Goal: Task Accomplishment & Management: Use online tool/utility

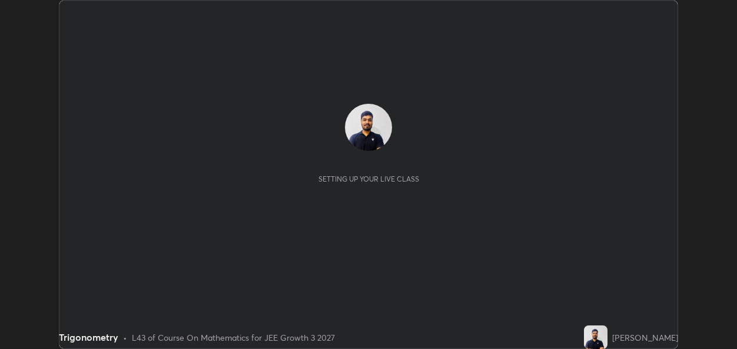
scroll to position [349, 737]
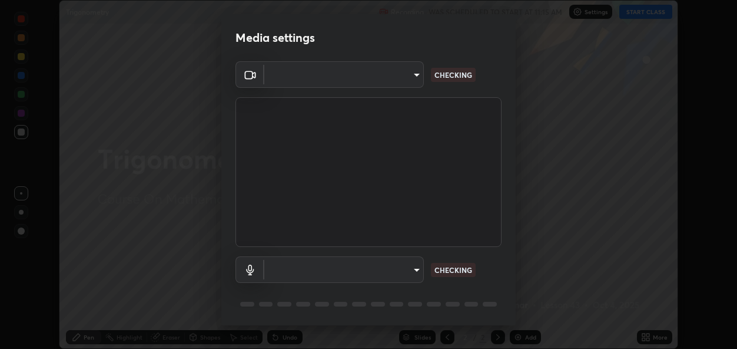
type input "1e74142903b02c5abe71407b944f8bf261b036c3fb3475fcf62511ad589cc711"
type input "default"
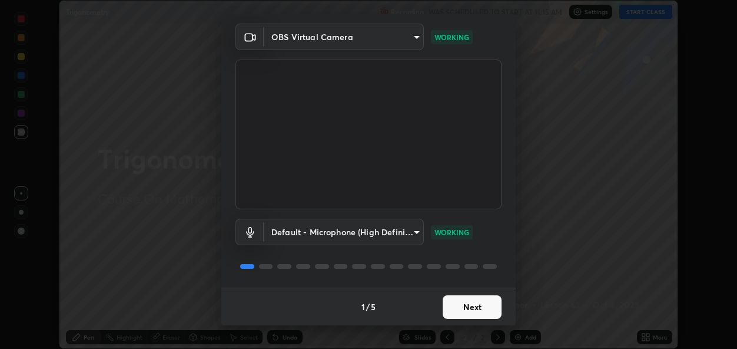
click at [477, 305] on button "Next" at bounding box center [472, 307] width 59 height 24
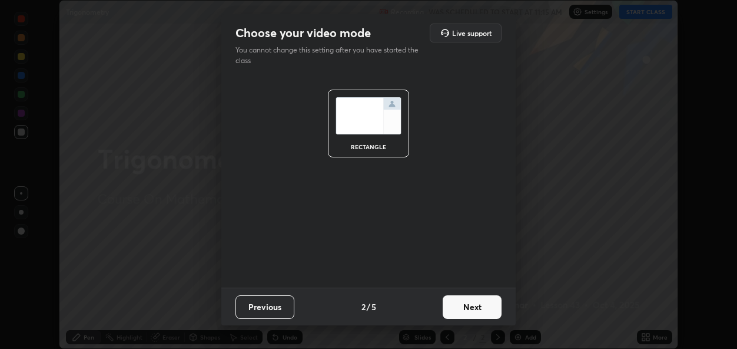
scroll to position [0, 0]
click at [476, 304] on button "Next" at bounding box center [472, 307] width 59 height 24
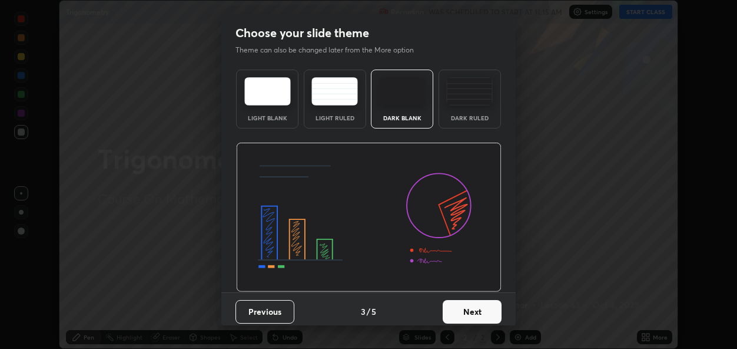
click at [476, 307] on button "Next" at bounding box center [472, 312] width 59 height 24
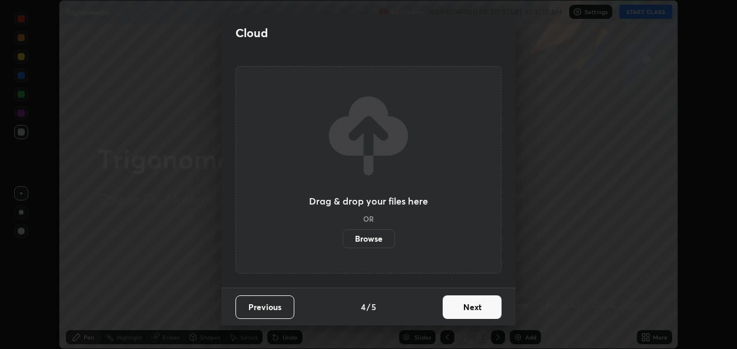
click at [476, 310] on button "Next" at bounding box center [472, 307] width 59 height 24
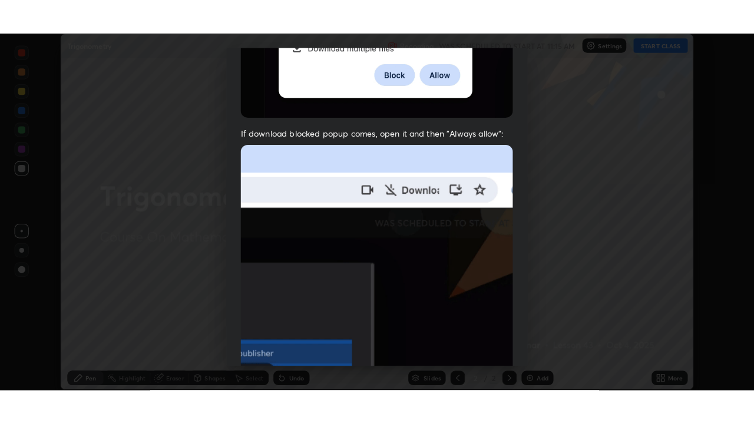
scroll to position [278, 0]
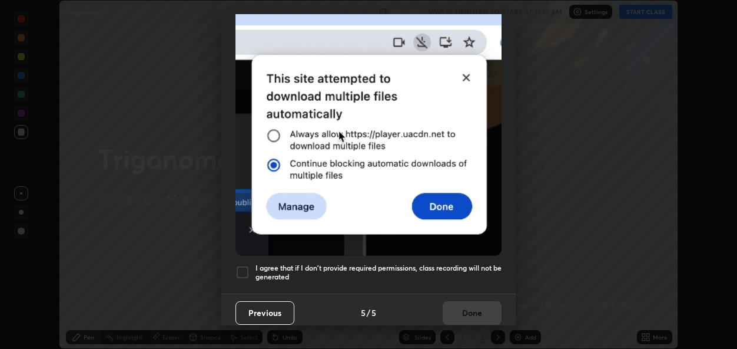
click at [479, 264] on h5 "I agree that if I don't provide required permissions, class recording will not …" at bounding box center [379, 272] width 246 height 18
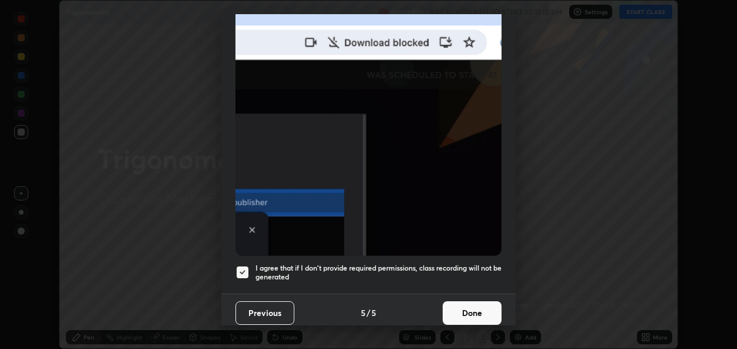
click at [475, 306] on button "Done" at bounding box center [472, 313] width 59 height 24
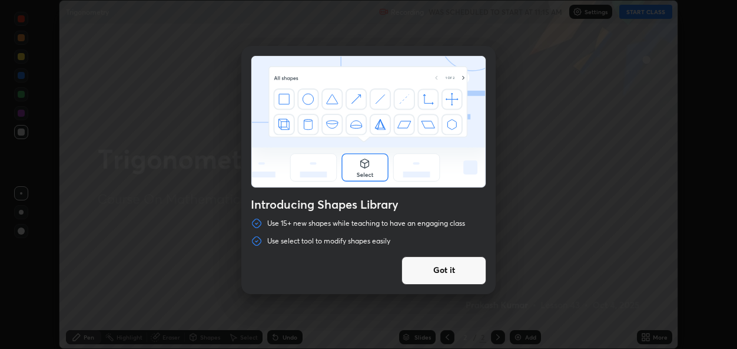
click at [644, 13] on div "Introducing Shapes Library Use 15+ new shapes while teaching to have an engagin…" at bounding box center [368, 174] width 737 height 349
click at [475, 275] on button "Got it" at bounding box center [444, 270] width 85 height 28
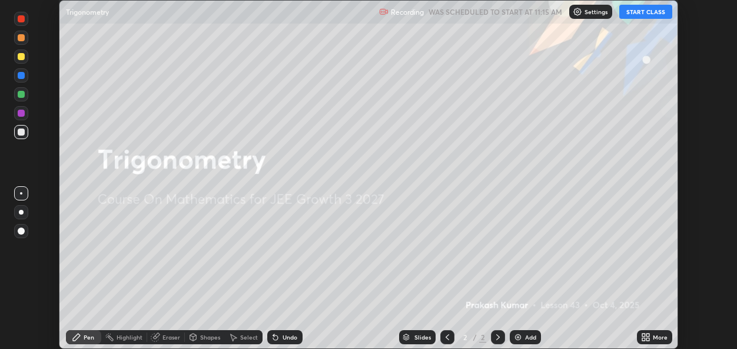
click at [652, 336] on div "More" at bounding box center [654, 337] width 35 height 14
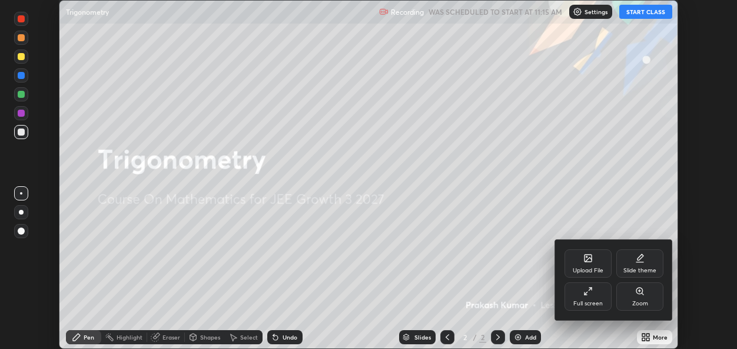
click at [586, 296] on div "Full screen" at bounding box center [588, 296] width 47 height 28
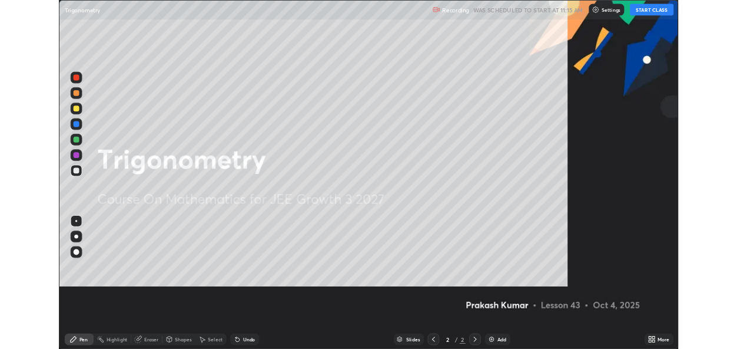
scroll to position [424, 754]
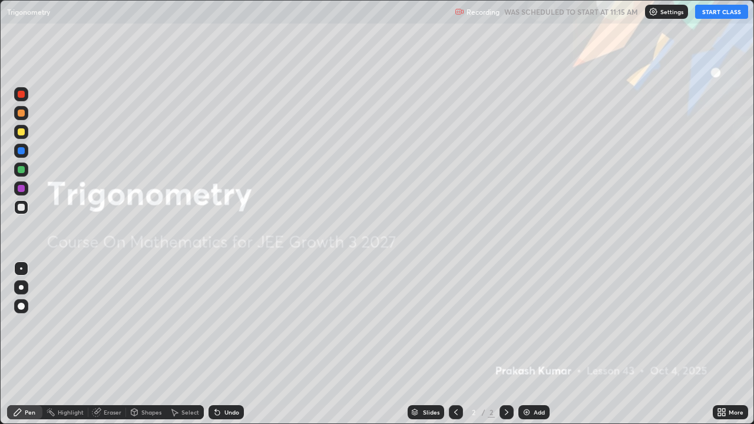
click at [536, 348] on div "Add" at bounding box center [533, 412] width 31 height 14
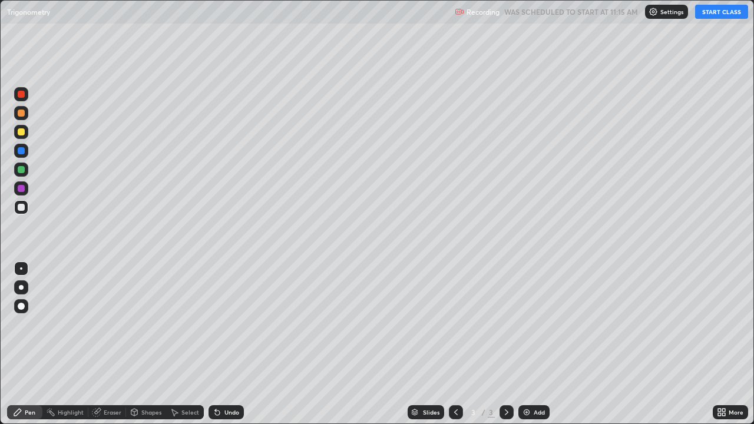
click at [215, 348] on icon at bounding box center [217, 412] width 5 height 5
click at [111, 348] on div "Eraser" at bounding box center [113, 412] width 18 height 6
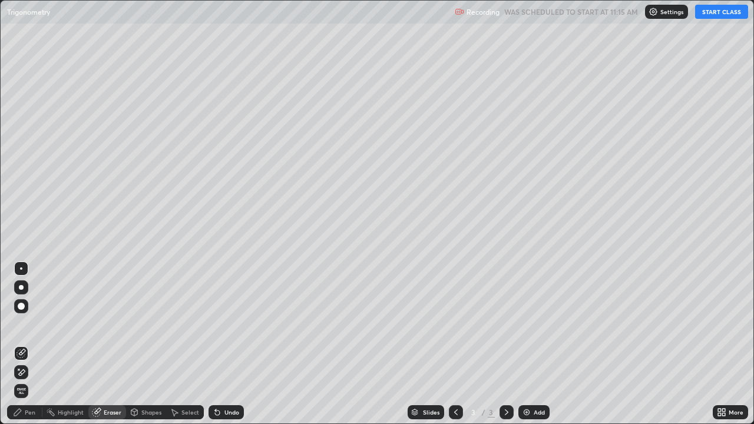
click at [36, 348] on div "Pen" at bounding box center [24, 412] width 35 height 14
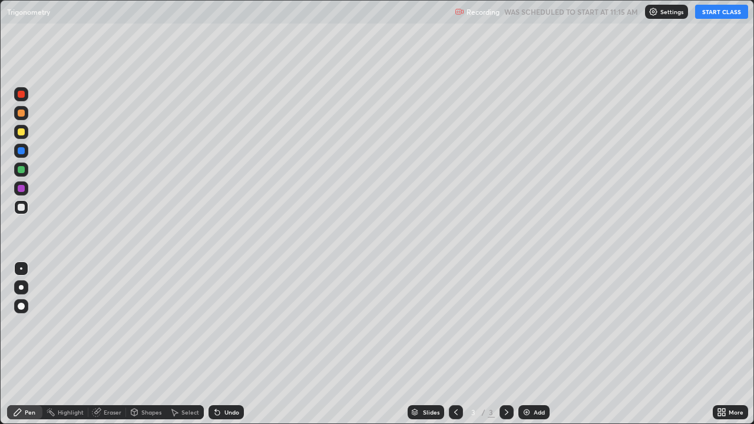
click at [715, 13] on button "START CLASS" at bounding box center [721, 12] width 53 height 14
click at [24, 171] on div at bounding box center [21, 169] width 7 height 7
click at [24, 209] on div at bounding box center [21, 207] width 7 height 7
click at [226, 348] on div "Undo" at bounding box center [231, 412] width 15 height 6
click at [225, 348] on div "Undo" at bounding box center [231, 412] width 15 height 6
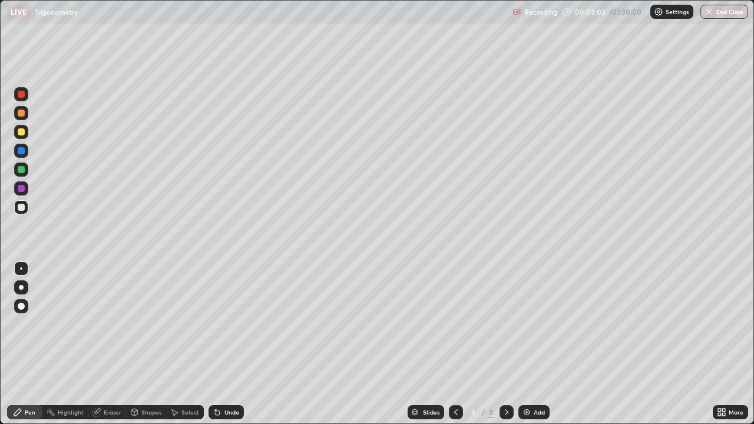
click at [226, 348] on div "Undo" at bounding box center [231, 412] width 15 height 6
click at [231, 348] on div "Undo" at bounding box center [231, 412] width 15 height 6
click at [227, 348] on div "Undo" at bounding box center [231, 412] width 15 height 6
click at [227, 348] on div "Undo" at bounding box center [225, 412] width 35 height 14
click at [228, 348] on div "Undo" at bounding box center [231, 412] width 15 height 6
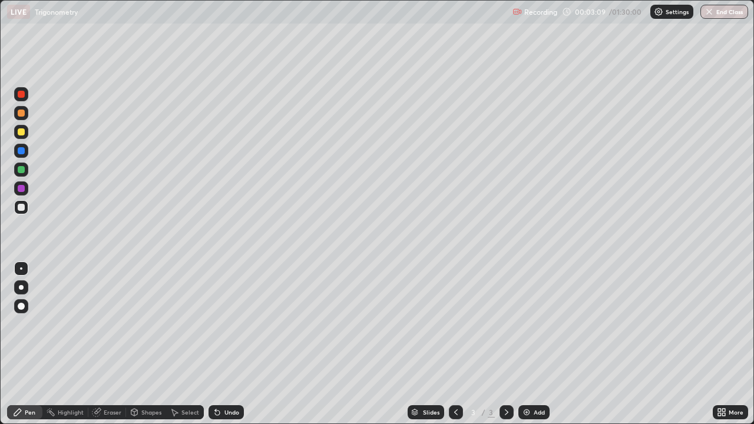
click at [227, 348] on div "Undo" at bounding box center [225, 412] width 35 height 14
click at [233, 348] on div "Undo" at bounding box center [231, 412] width 15 height 6
click at [534, 348] on div "Add" at bounding box center [533, 412] width 31 height 14
click at [228, 348] on div "Undo" at bounding box center [231, 412] width 15 height 6
click at [226, 348] on div "Undo" at bounding box center [231, 412] width 15 height 6
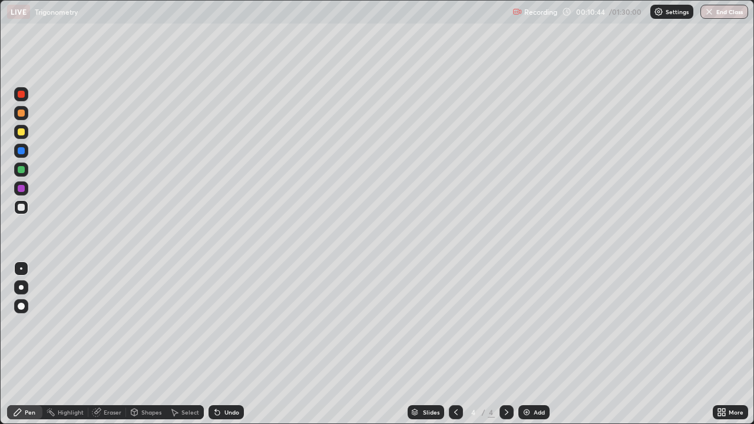
click at [109, 348] on div "Eraser" at bounding box center [113, 412] width 18 height 6
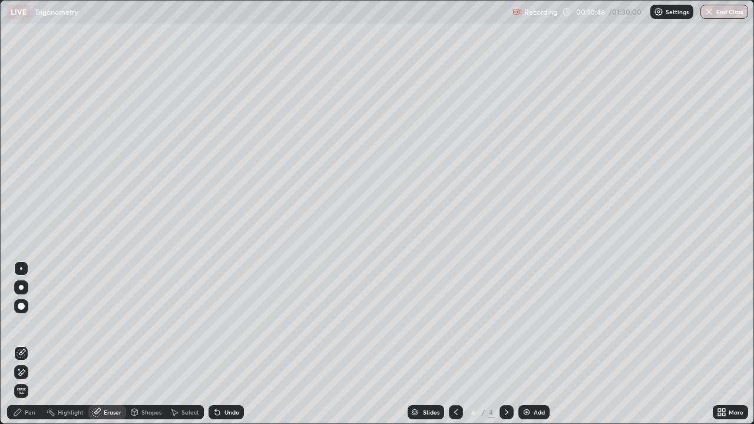
click at [36, 348] on div "Pen" at bounding box center [24, 412] width 35 height 14
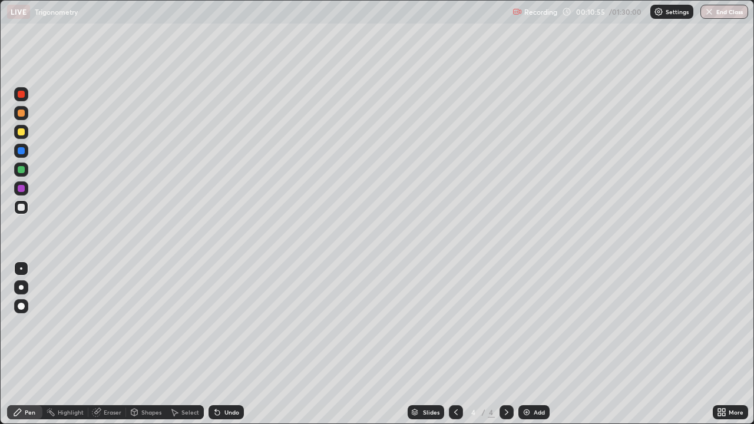
click at [227, 348] on div "Undo" at bounding box center [225, 412] width 35 height 14
click at [225, 348] on div "Undo" at bounding box center [231, 412] width 15 height 6
click at [229, 348] on div "Undo" at bounding box center [225, 412] width 35 height 14
click at [230, 348] on div "Undo" at bounding box center [231, 412] width 15 height 6
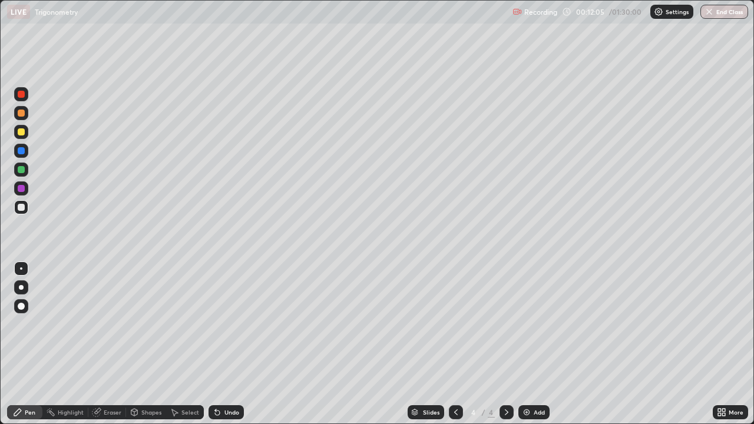
click at [231, 348] on div "Undo" at bounding box center [231, 412] width 15 height 6
click at [231, 348] on div "Undo" at bounding box center [225, 412] width 35 height 14
click at [219, 348] on div "Undo" at bounding box center [225, 412] width 35 height 14
click at [542, 348] on div "Add" at bounding box center [533, 412] width 31 height 14
click at [24, 171] on div at bounding box center [21, 169] width 7 height 7
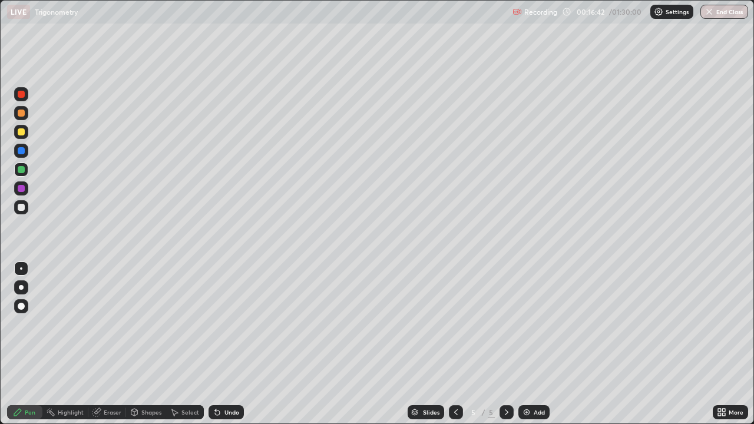
click at [25, 133] on div at bounding box center [21, 132] width 14 height 14
click at [224, 348] on div "Undo" at bounding box center [231, 412] width 15 height 6
click at [232, 348] on div "Undo" at bounding box center [225, 412] width 35 height 14
click at [25, 171] on div at bounding box center [21, 169] width 14 height 14
click at [24, 209] on div at bounding box center [21, 207] width 7 height 7
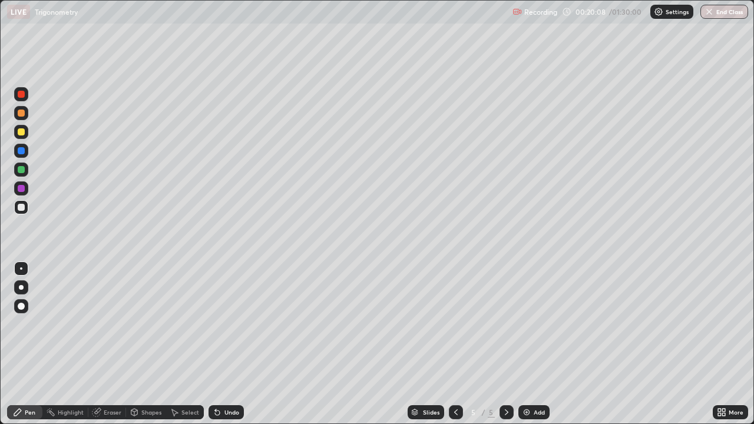
click at [533, 348] on div "Add" at bounding box center [533, 412] width 31 height 14
click at [22, 172] on div at bounding box center [21, 169] width 7 height 7
click at [26, 204] on div at bounding box center [21, 207] width 14 height 14
click at [108, 348] on div "Eraser" at bounding box center [113, 412] width 18 height 6
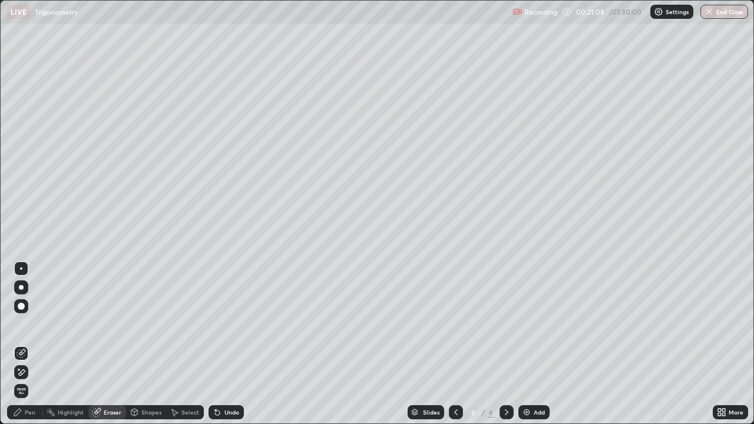
click at [23, 348] on icon at bounding box center [20, 372] width 9 height 10
click at [27, 348] on div "Pen" at bounding box center [30, 412] width 11 height 6
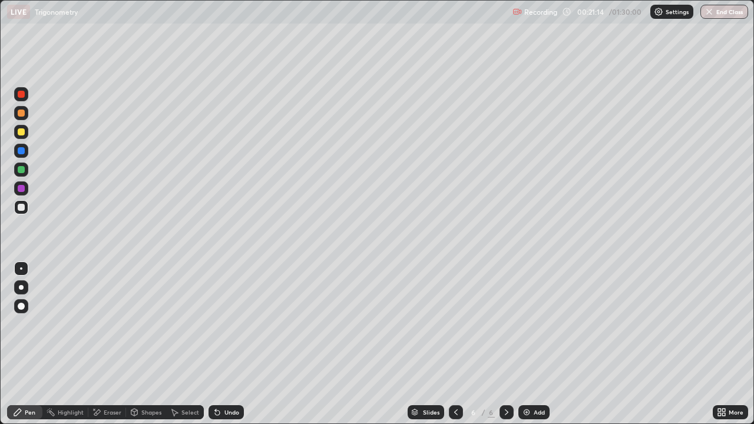
click at [23, 132] on div at bounding box center [21, 131] width 7 height 7
click at [28, 208] on div at bounding box center [21, 207] width 14 height 14
click at [21, 114] on div at bounding box center [21, 113] width 7 height 7
click at [115, 348] on div "Eraser" at bounding box center [113, 412] width 18 height 6
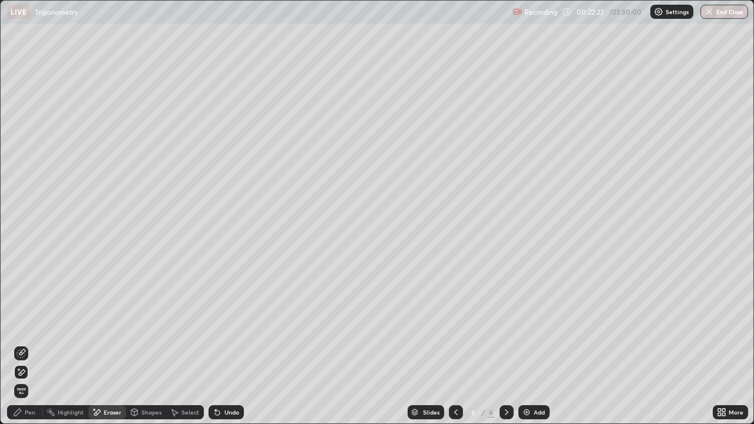
click at [28, 348] on div "Pen" at bounding box center [30, 412] width 11 height 6
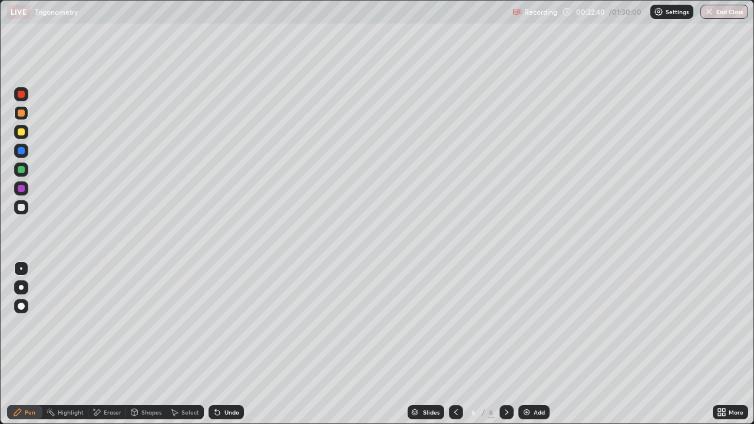
click at [231, 348] on div "Undo" at bounding box center [225, 412] width 35 height 14
click at [225, 348] on div "Undo" at bounding box center [231, 412] width 15 height 6
click at [221, 348] on div "Undo" at bounding box center [225, 412] width 35 height 14
click at [26, 134] on div at bounding box center [21, 132] width 14 height 14
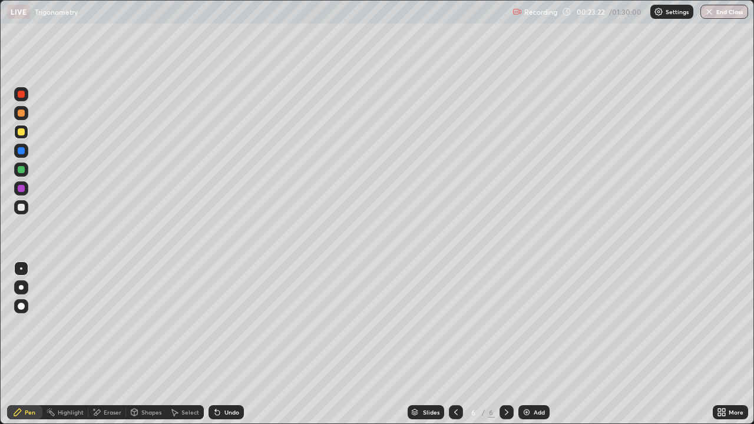
click at [221, 348] on div "Undo" at bounding box center [225, 412] width 35 height 14
click at [22, 168] on div at bounding box center [21, 169] width 7 height 7
click at [230, 348] on div "Undo" at bounding box center [231, 412] width 15 height 6
click at [116, 348] on div "Eraser" at bounding box center [113, 412] width 18 height 6
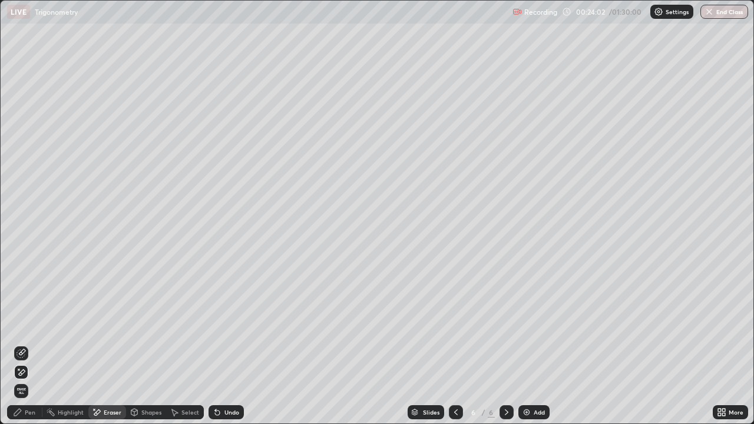
click at [22, 348] on icon at bounding box center [20, 353] width 9 height 9
click at [19, 348] on icon at bounding box center [17, 412] width 7 height 7
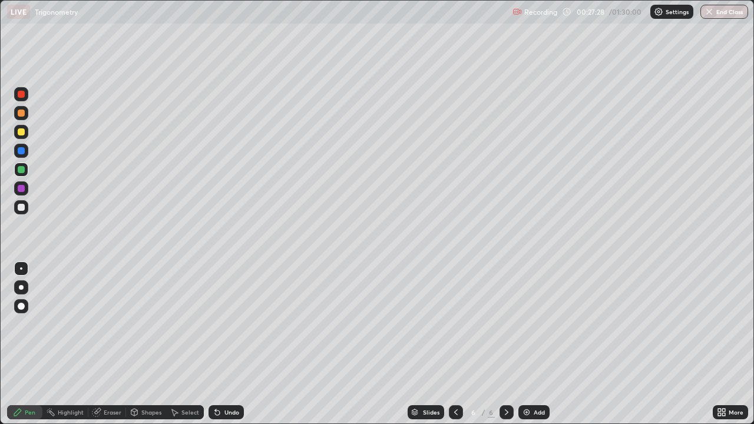
click at [538, 348] on div "Add" at bounding box center [533, 412] width 31 height 14
click at [18, 208] on div at bounding box center [21, 207] width 7 height 7
click at [26, 170] on div at bounding box center [21, 169] width 14 height 14
click at [24, 206] on div at bounding box center [21, 207] width 7 height 7
click at [21, 130] on div at bounding box center [21, 131] width 7 height 7
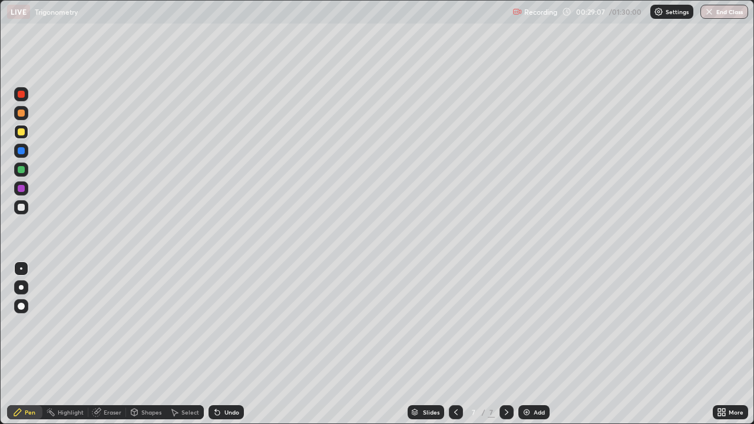
click at [26, 206] on div at bounding box center [21, 207] width 14 height 14
click at [24, 170] on div at bounding box center [21, 169] width 7 height 7
click at [25, 208] on div at bounding box center [21, 207] width 14 height 14
click at [23, 131] on div at bounding box center [21, 131] width 7 height 7
click at [21, 108] on div at bounding box center [21, 113] width 14 height 14
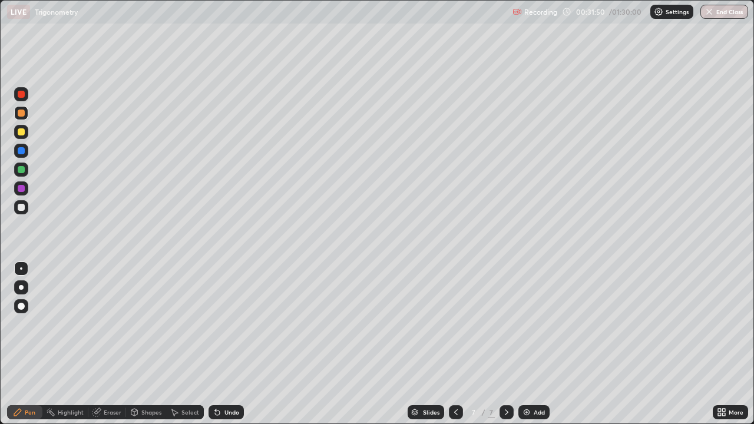
click at [232, 348] on div "Undo" at bounding box center [231, 412] width 15 height 6
click at [230, 348] on div "Undo" at bounding box center [231, 412] width 15 height 6
click at [366, 348] on div "Slides 7 / 7 Add" at bounding box center [478, 412] width 469 height 24
click at [368, 348] on div "Slides 7 / 7 Add" at bounding box center [478, 412] width 469 height 24
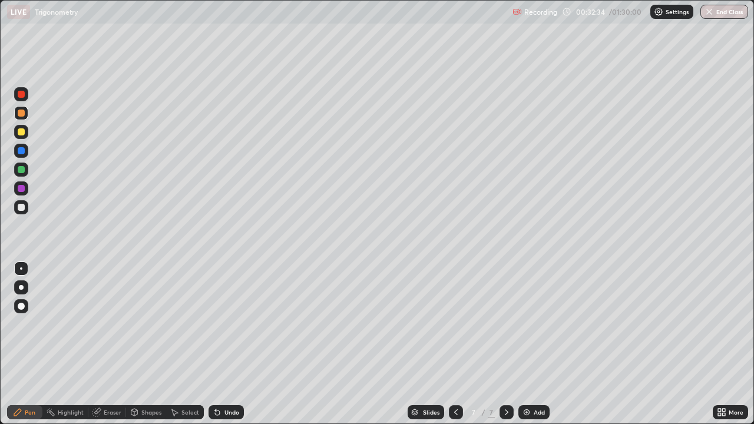
click at [368, 348] on div "Slides 7 / 7 Add" at bounding box center [478, 412] width 469 height 24
click at [117, 348] on div "Eraser" at bounding box center [107, 412] width 38 height 14
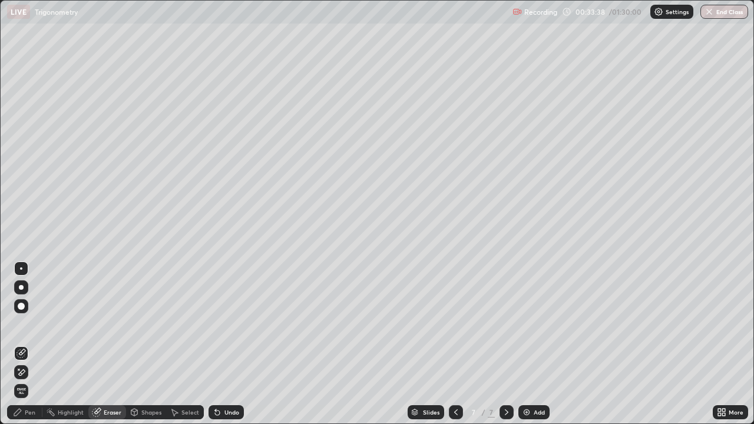
click at [29, 348] on div "Pen" at bounding box center [30, 412] width 11 height 6
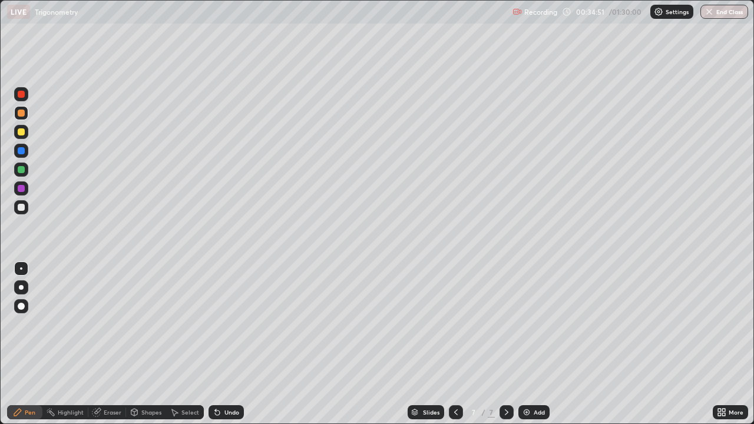
click at [117, 348] on div "Eraser" at bounding box center [107, 412] width 38 height 14
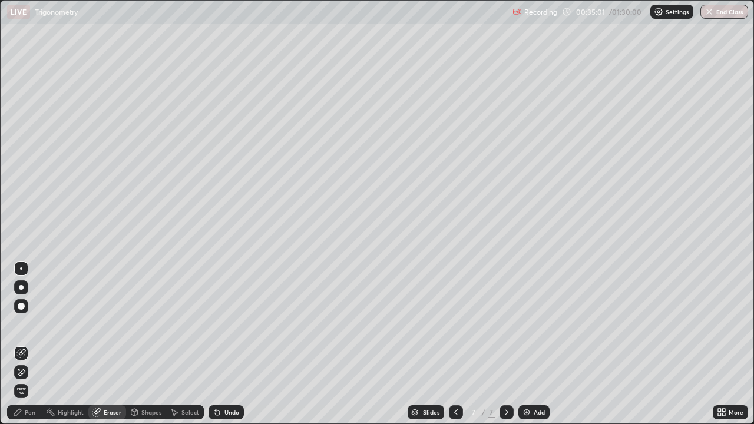
click at [28, 348] on div "Pen" at bounding box center [30, 412] width 11 height 6
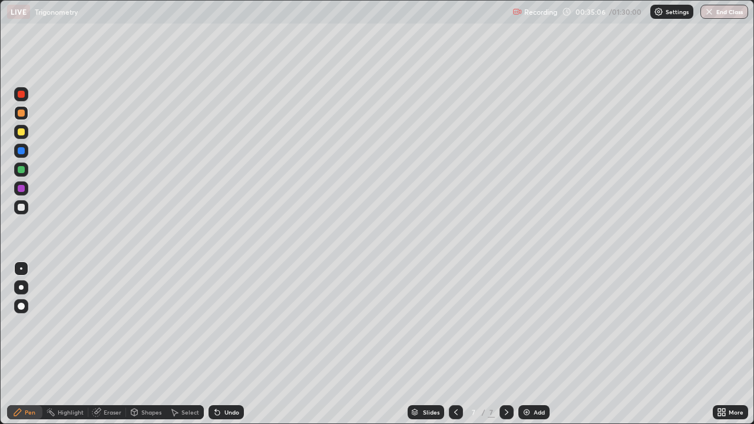
click at [112, 348] on div "Eraser" at bounding box center [113, 412] width 18 height 6
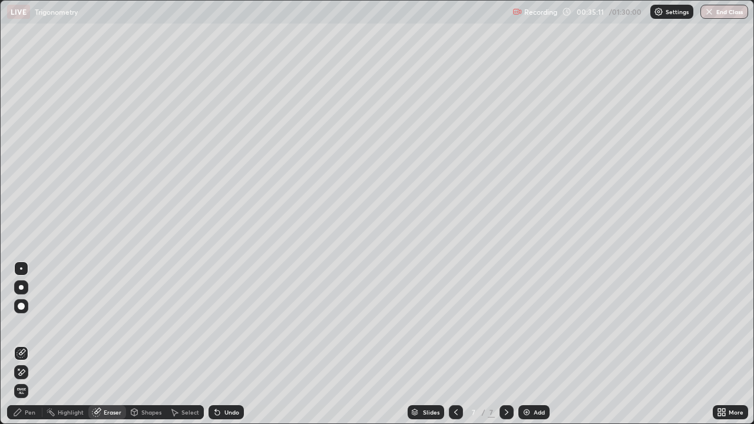
click at [31, 348] on div "Pen" at bounding box center [30, 412] width 11 height 6
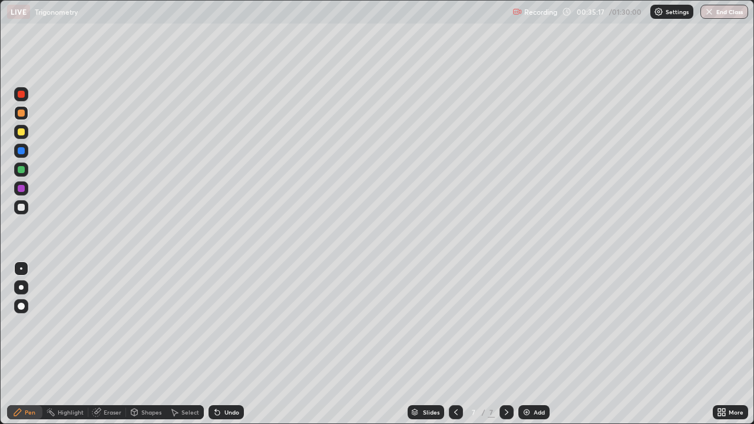
click at [112, 348] on div "Eraser" at bounding box center [107, 412] width 38 height 14
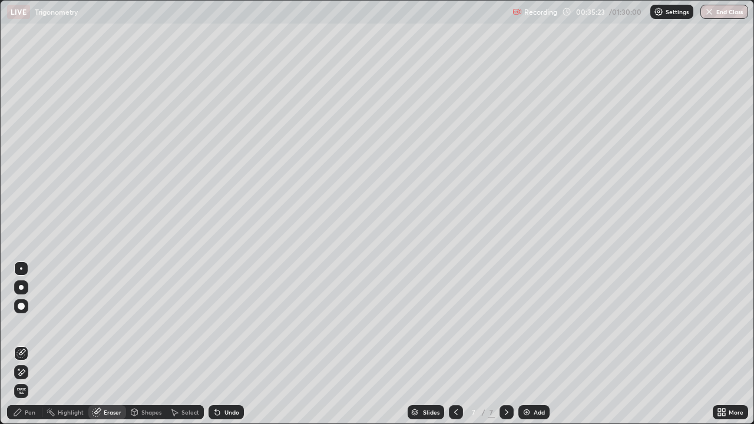
click at [35, 348] on div "Pen" at bounding box center [30, 412] width 11 height 6
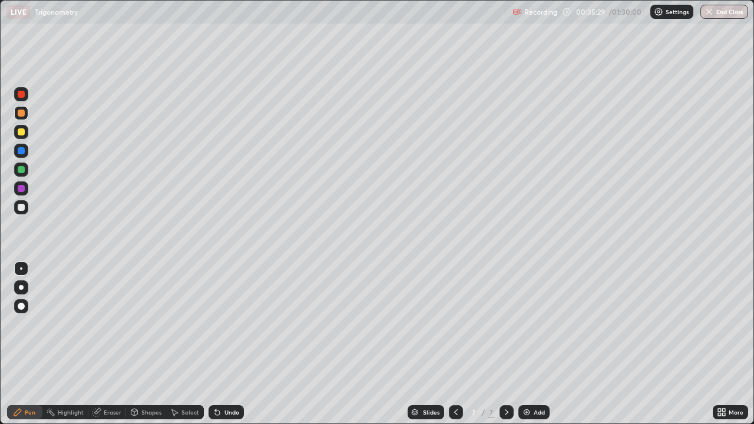
click at [228, 348] on div "Undo" at bounding box center [231, 412] width 15 height 6
click at [224, 348] on div "Undo" at bounding box center [231, 412] width 15 height 6
click at [228, 348] on div "Undo" at bounding box center [231, 412] width 15 height 6
click at [456, 348] on div at bounding box center [456, 412] width 14 height 14
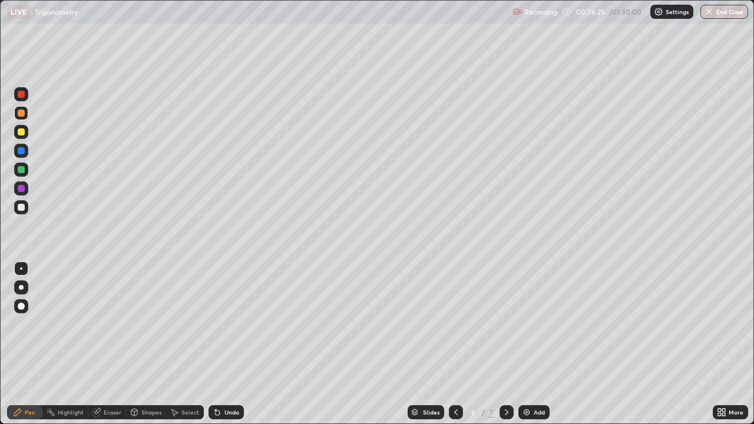
click at [510, 348] on div at bounding box center [506, 412] width 14 height 14
click at [719, 348] on icon at bounding box center [719, 410] width 3 height 3
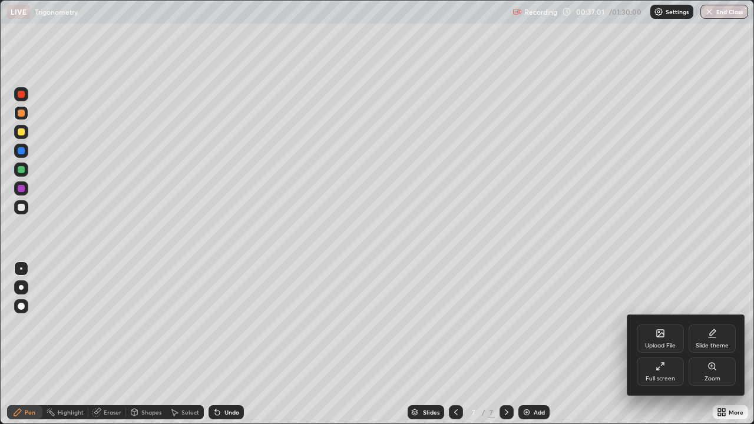
click at [661, 348] on icon at bounding box center [659, 365] width 9 height 9
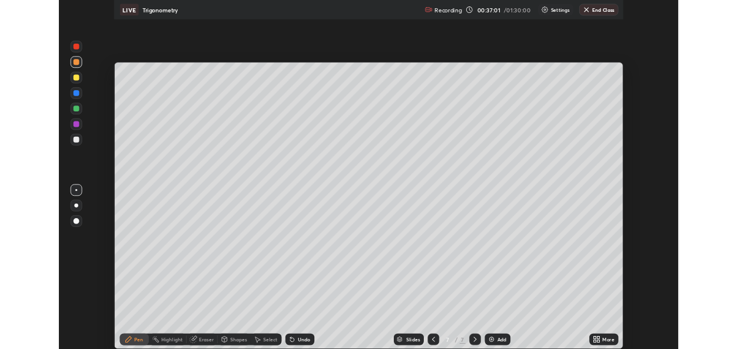
scroll to position [58527, 58139]
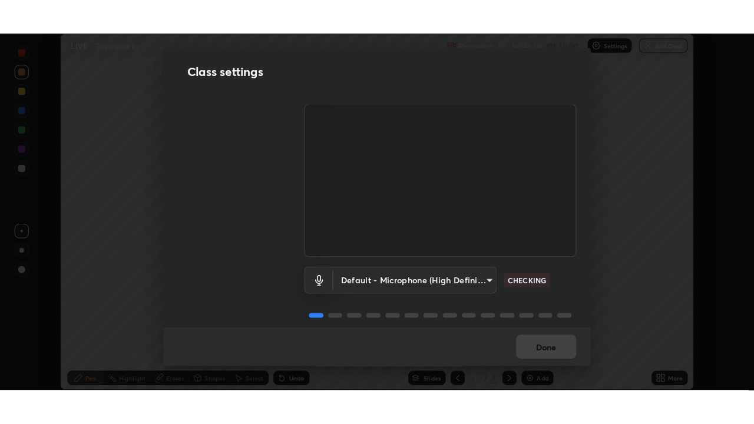
scroll to position [49, 0]
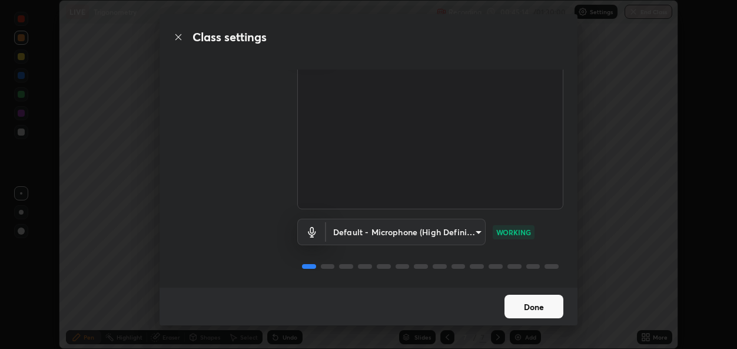
click at [525, 305] on button "Done" at bounding box center [534, 306] width 59 height 24
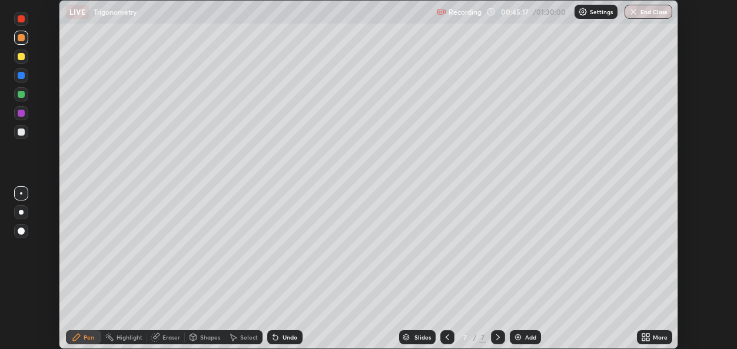
click at [645, 334] on icon at bounding box center [643, 334] width 3 height 3
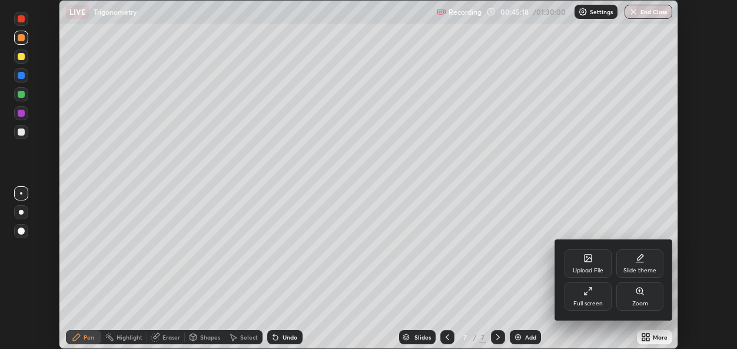
click at [603, 341] on div at bounding box center [368, 174] width 737 height 349
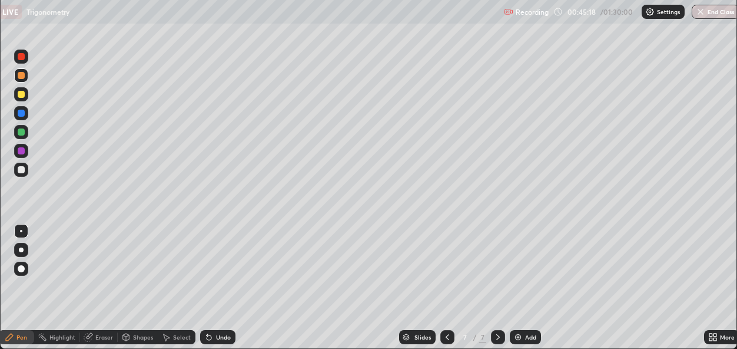
scroll to position [424, 754]
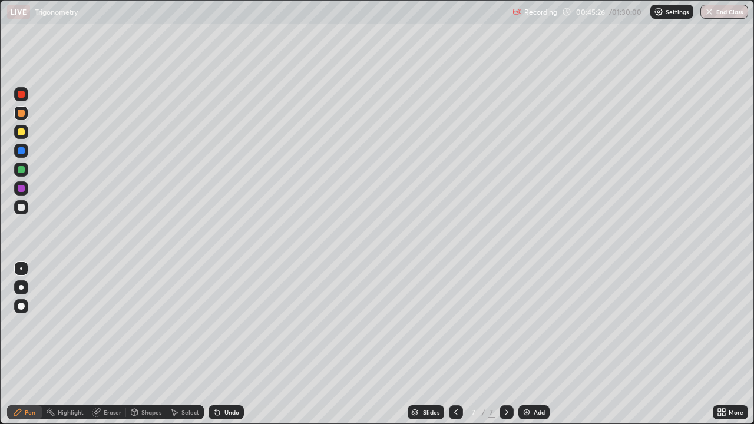
click at [123, 348] on div "Eraser" at bounding box center [107, 412] width 38 height 14
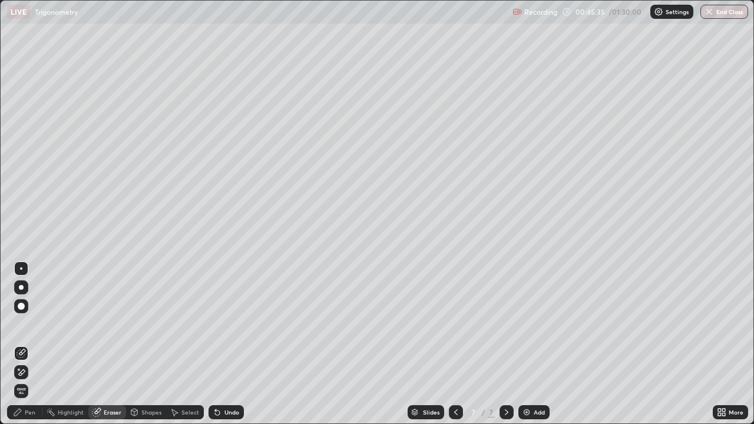
click at [29, 348] on div "Pen" at bounding box center [30, 412] width 11 height 6
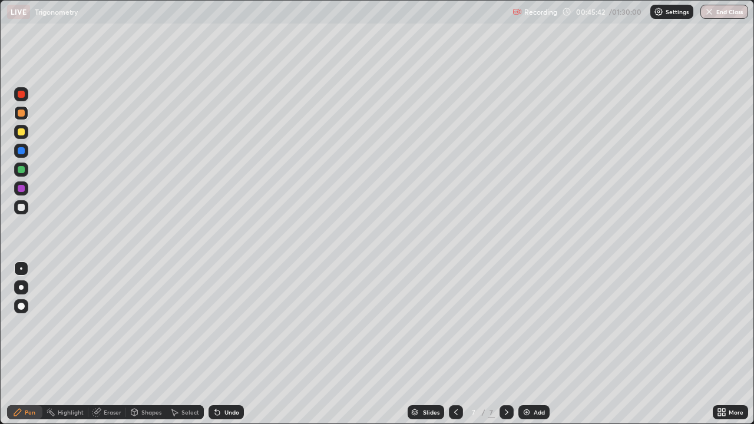
click at [114, 348] on div "Eraser" at bounding box center [113, 412] width 18 height 6
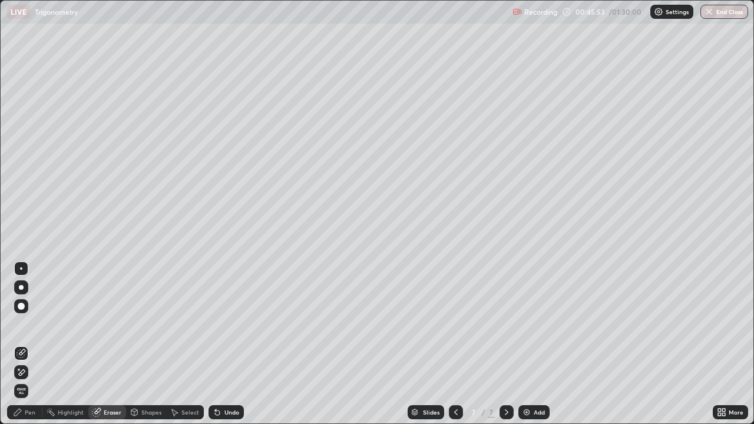
click at [35, 348] on div "Pen" at bounding box center [24, 412] width 35 height 14
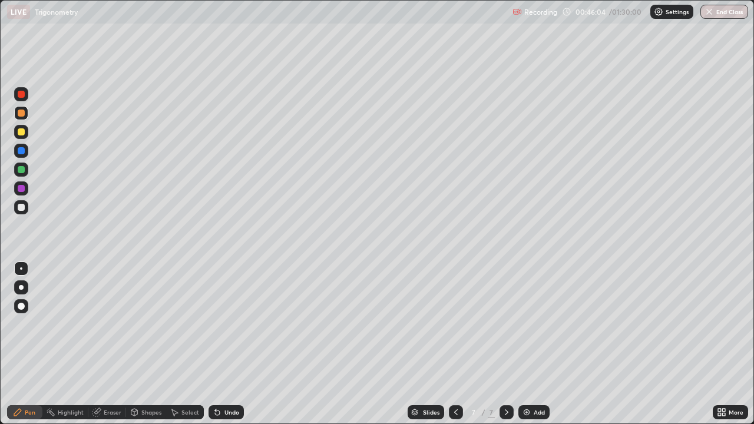
click at [234, 348] on div "Undo" at bounding box center [225, 412] width 35 height 14
click at [233, 348] on div "Undo" at bounding box center [231, 412] width 15 height 6
click at [117, 348] on div "Eraser" at bounding box center [113, 412] width 18 height 6
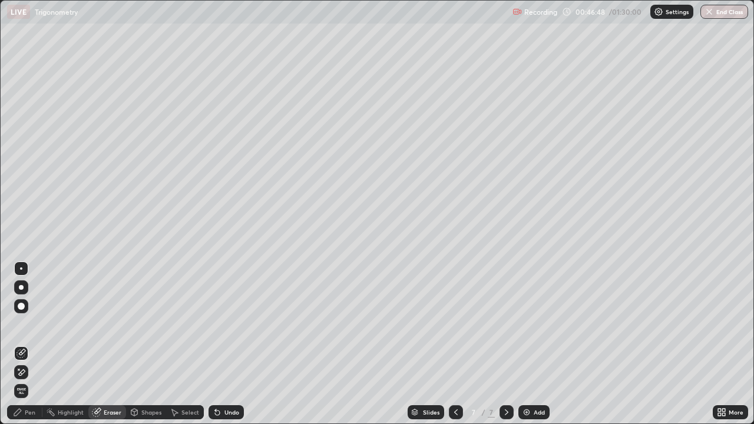
click at [31, 348] on div "Pen" at bounding box center [30, 412] width 11 height 6
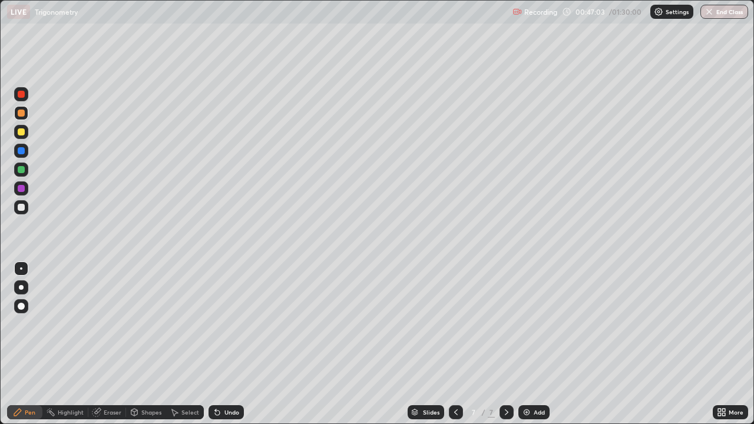
click at [26, 132] on div at bounding box center [21, 132] width 14 height 14
click at [533, 348] on div "Add" at bounding box center [538, 412] width 11 height 6
click at [25, 208] on div at bounding box center [21, 207] width 14 height 14
click at [25, 137] on div at bounding box center [21, 132] width 14 height 14
click at [28, 207] on div at bounding box center [21, 207] width 14 height 14
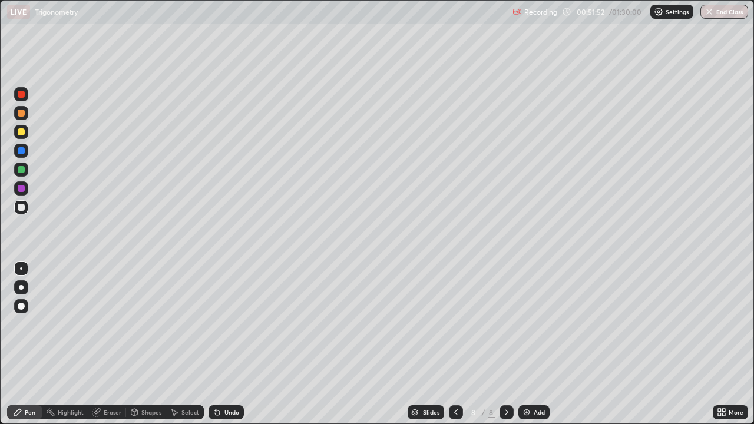
click at [23, 168] on div at bounding box center [21, 169] width 7 height 7
click at [112, 348] on div "Eraser" at bounding box center [107, 412] width 38 height 14
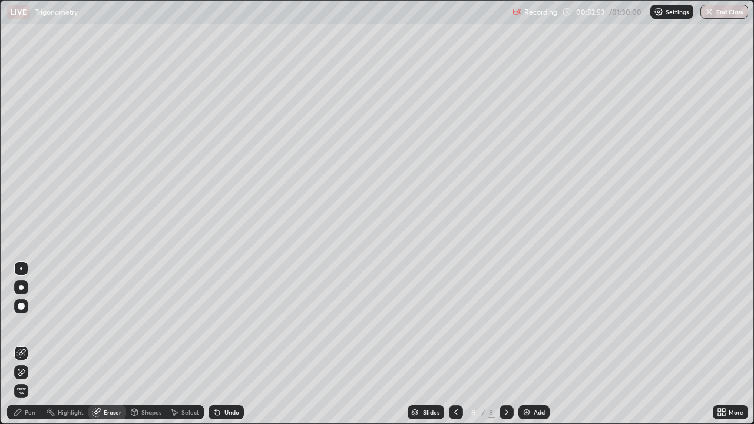
click at [37, 348] on div "Pen" at bounding box center [24, 412] width 35 height 14
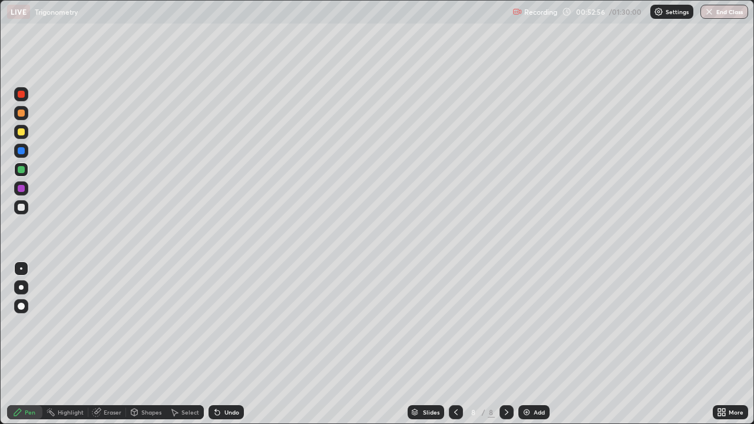
click at [108, 348] on div "Eraser" at bounding box center [113, 412] width 18 height 6
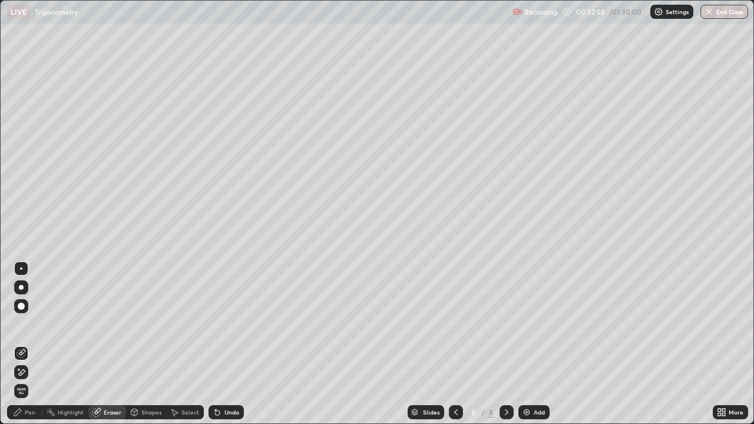
click at [31, 348] on div "Pen" at bounding box center [24, 412] width 35 height 14
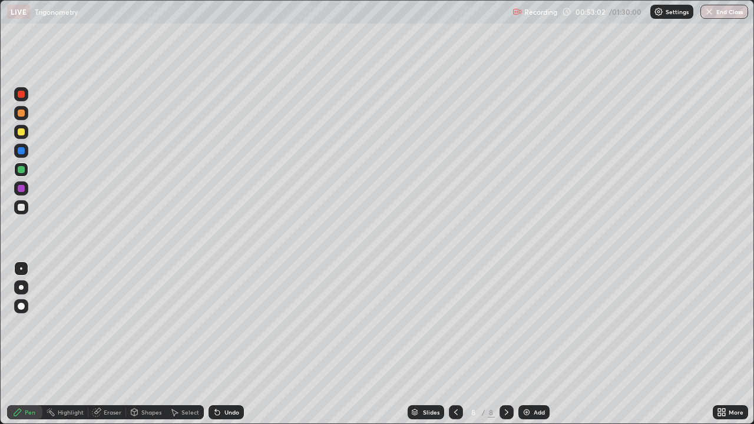
click at [118, 348] on div "Eraser" at bounding box center [113, 412] width 18 height 6
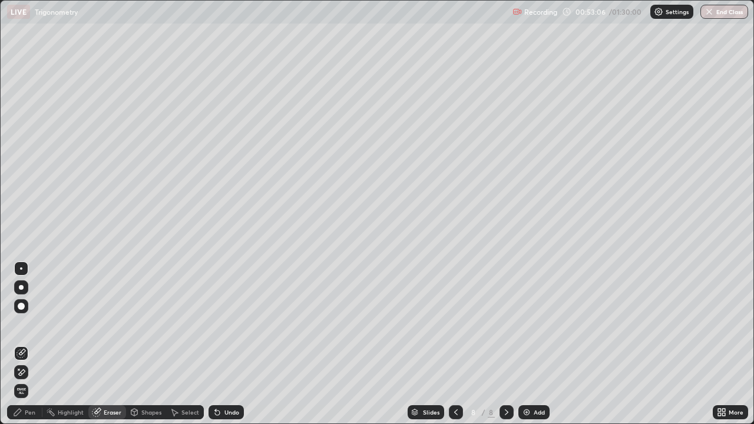
click at [35, 348] on div "Pen" at bounding box center [30, 412] width 11 height 6
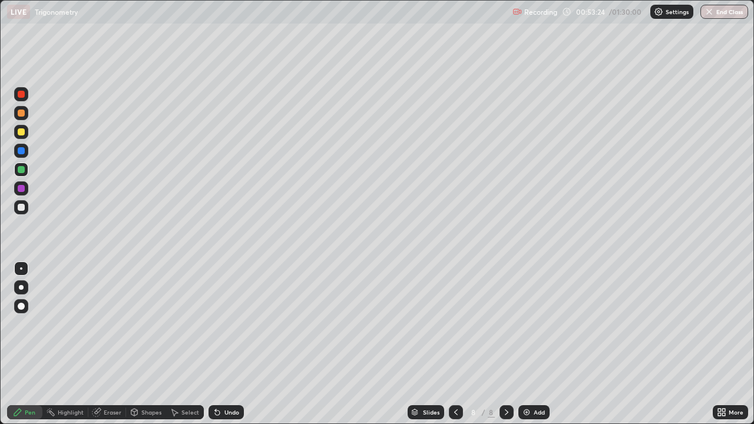
click at [22, 210] on div at bounding box center [21, 207] width 7 height 7
click at [26, 167] on div at bounding box center [21, 169] width 14 height 14
click at [542, 348] on div "Add" at bounding box center [538, 412] width 11 height 6
click at [22, 208] on div at bounding box center [21, 207] width 7 height 7
click at [25, 131] on div at bounding box center [21, 132] width 14 height 14
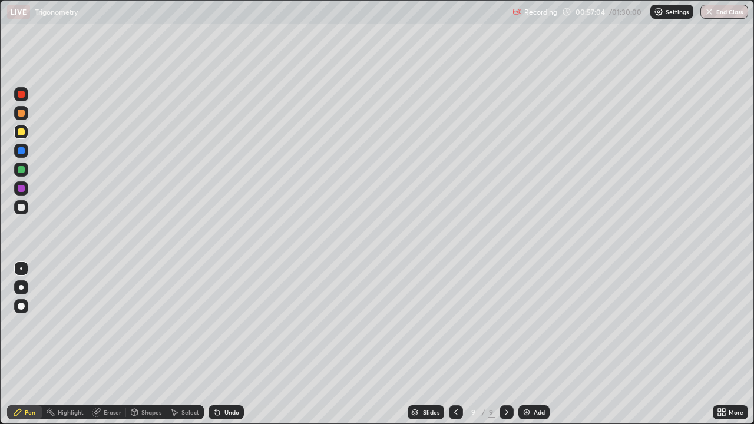
click at [221, 348] on div "Undo" at bounding box center [225, 412] width 35 height 14
click at [222, 348] on div "Undo" at bounding box center [225, 412] width 35 height 14
click at [221, 348] on div "Undo" at bounding box center [225, 412] width 35 height 14
click at [228, 348] on div "Undo" at bounding box center [231, 412] width 15 height 6
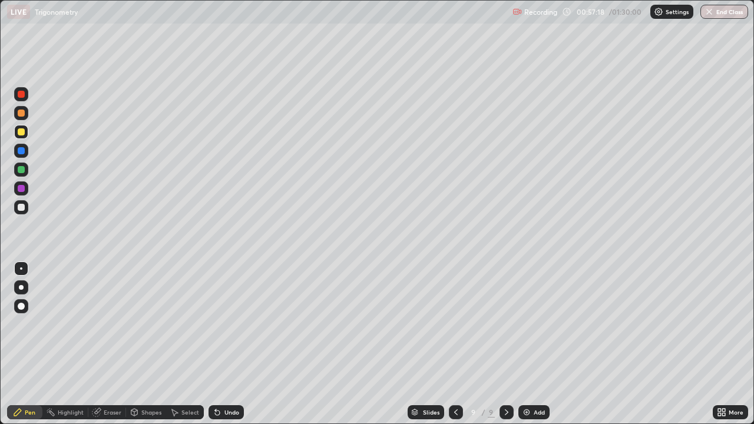
click at [22, 207] on div at bounding box center [21, 207] width 7 height 7
click at [22, 170] on div at bounding box center [21, 169] width 7 height 7
click at [212, 348] on div "Undo" at bounding box center [225, 412] width 35 height 14
click at [215, 348] on div "Undo" at bounding box center [225, 412] width 35 height 14
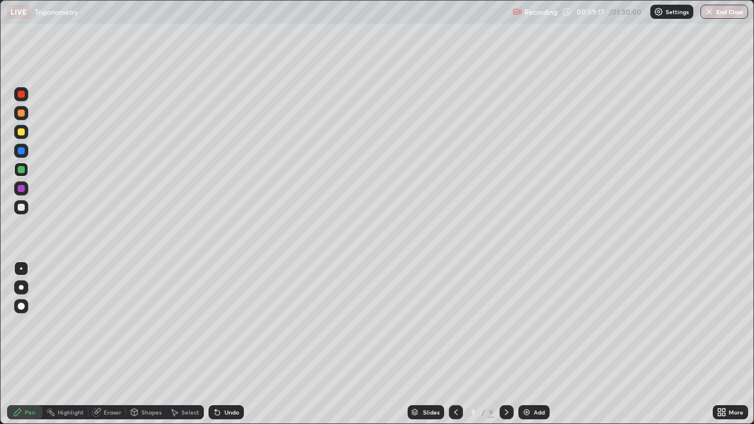
click at [218, 348] on div "Undo" at bounding box center [224, 412] width 40 height 24
click at [230, 348] on div "Undo" at bounding box center [231, 412] width 15 height 6
click at [106, 348] on div "Eraser" at bounding box center [107, 412] width 38 height 14
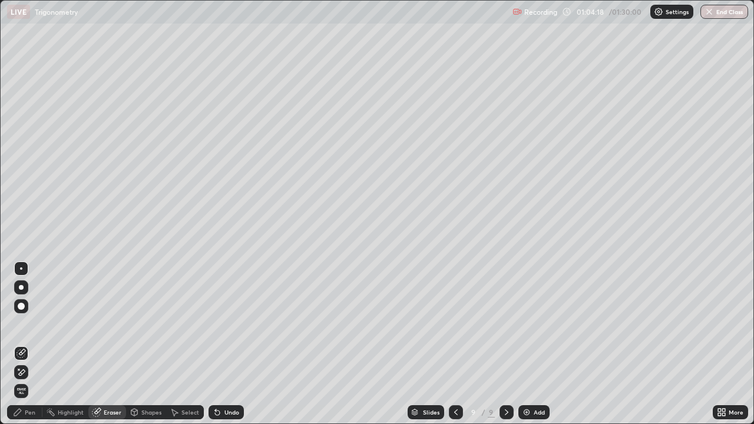
click at [30, 348] on div "Pen" at bounding box center [24, 412] width 35 height 14
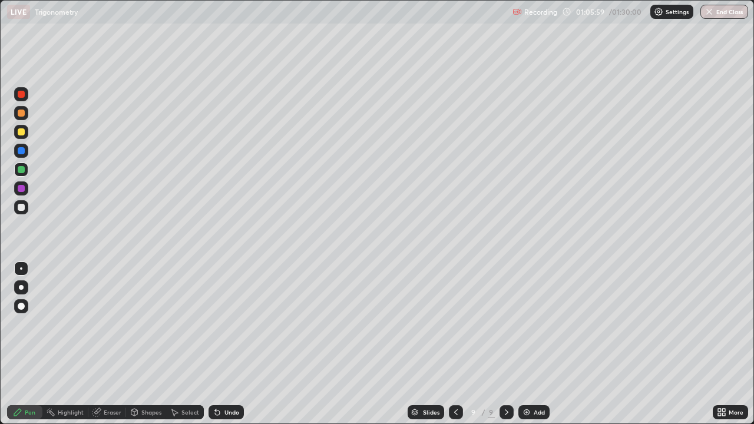
click at [542, 348] on div "Add" at bounding box center [533, 412] width 31 height 14
click at [27, 212] on div at bounding box center [21, 207] width 14 height 14
click at [448, 348] on div at bounding box center [455, 412] width 14 height 14
click at [505, 348] on icon at bounding box center [507, 412] width 4 height 6
click at [26, 132] on div at bounding box center [21, 132] width 14 height 14
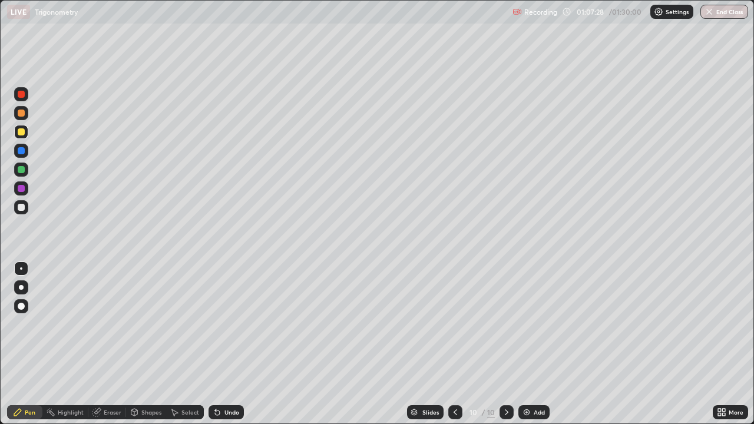
click at [26, 212] on div at bounding box center [21, 207] width 14 height 14
click at [26, 130] on div at bounding box center [21, 132] width 14 height 14
click at [25, 209] on div at bounding box center [21, 207] width 14 height 14
click at [105, 348] on div "Eraser" at bounding box center [113, 412] width 18 height 6
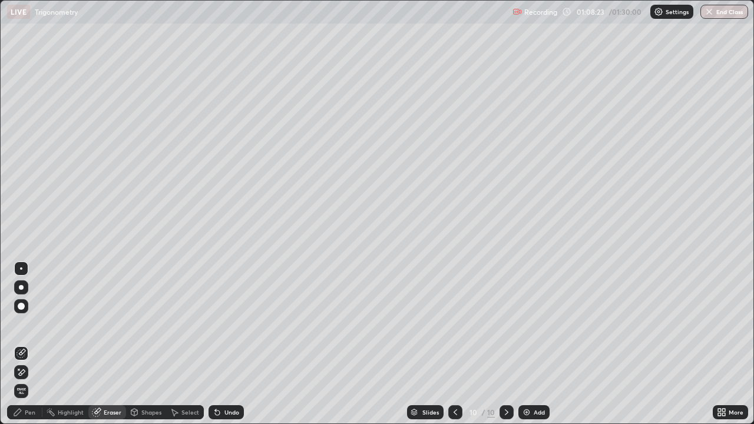
click at [25, 348] on div "Pen" at bounding box center [30, 412] width 11 height 6
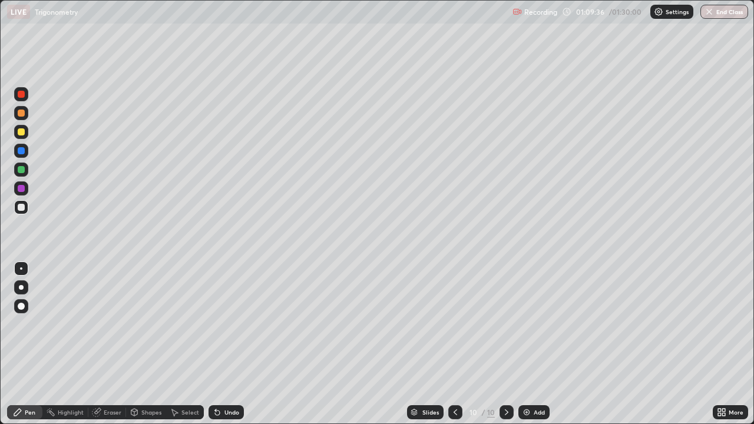
click at [22, 131] on div at bounding box center [21, 131] width 7 height 7
click at [533, 348] on div "Add" at bounding box center [538, 412] width 11 height 6
click at [108, 348] on div "Eraser" at bounding box center [107, 412] width 38 height 14
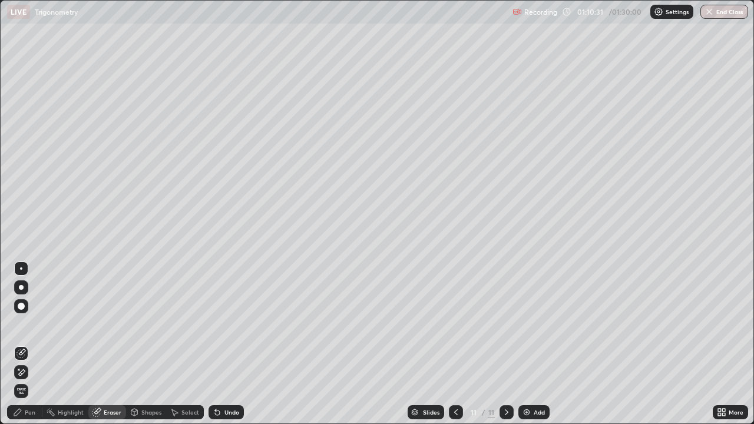
click at [31, 348] on div "Pen" at bounding box center [30, 412] width 11 height 6
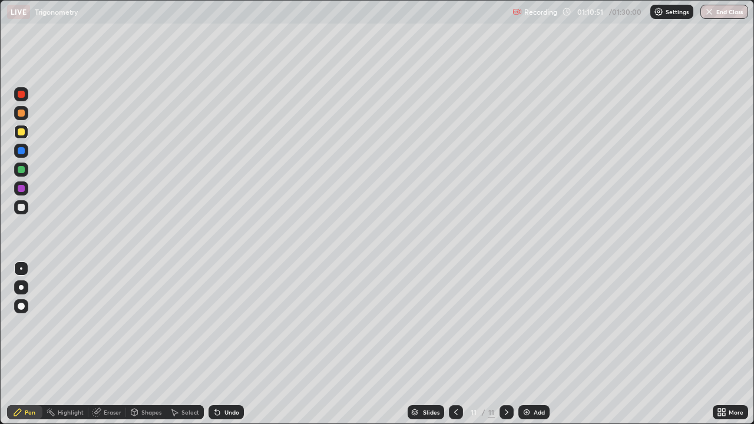
click at [455, 348] on icon at bounding box center [455, 411] width 9 height 9
click at [503, 348] on icon at bounding box center [506, 411] width 9 height 9
click at [536, 348] on div "Add" at bounding box center [533, 412] width 31 height 14
click at [28, 211] on div at bounding box center [21, 207] width 14 height 14
click at [142, 348] on div "Shapes" at bounding box center [146, 412] width 40 height 14
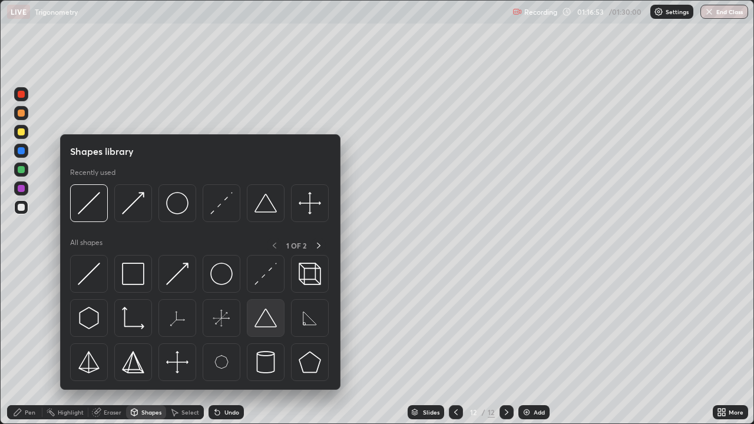
click at [271, 320] on img at bounding box center [265, 318] width 22 height 22
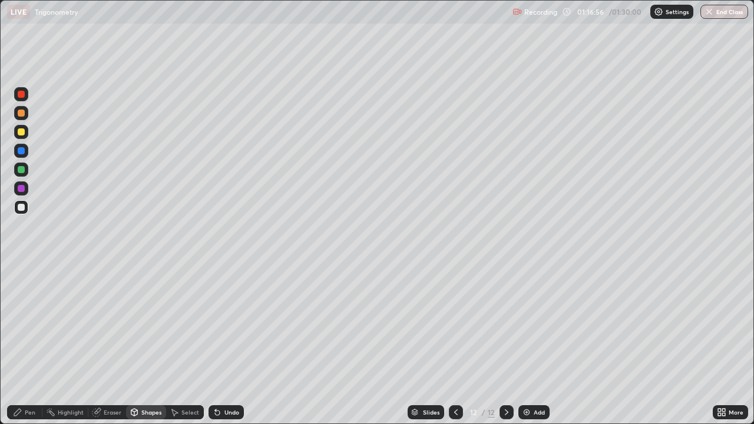
click at [32, 348] on div "Pen" at bounding box center [30, 412] width 11 height 6
click at [22, 132] on div at bounding box center [21, 131] width 7 height 7
click at [115, 348] on div "Eraser" at bounding box center [113, 412] width 18 height 6
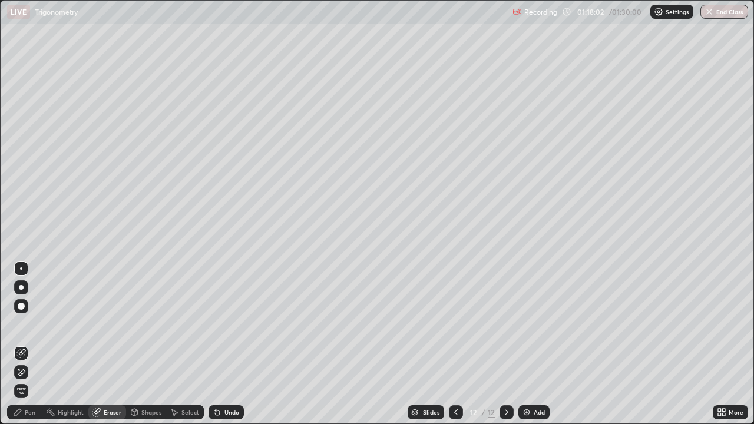
click at [26, 348] on div "Pen" at bounding box center [30, 412] width 11 height 6
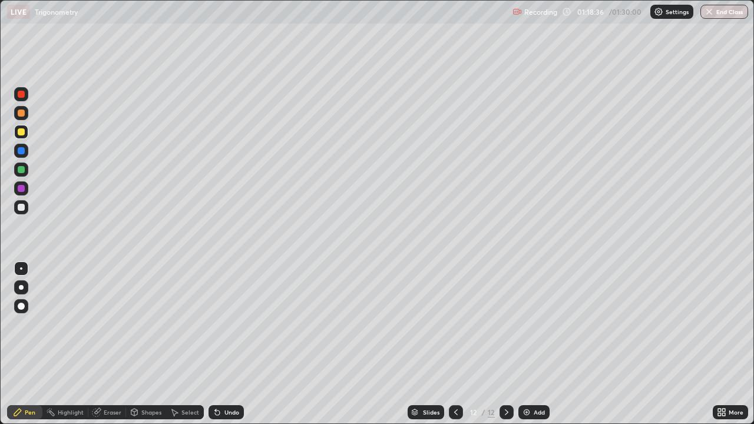
click at [24, 205] on div at bounding box center [21, 207] width 7 height 7
click at [109, 348] on div "Eraser" at bounding box center [113, 412] width 18 height 6
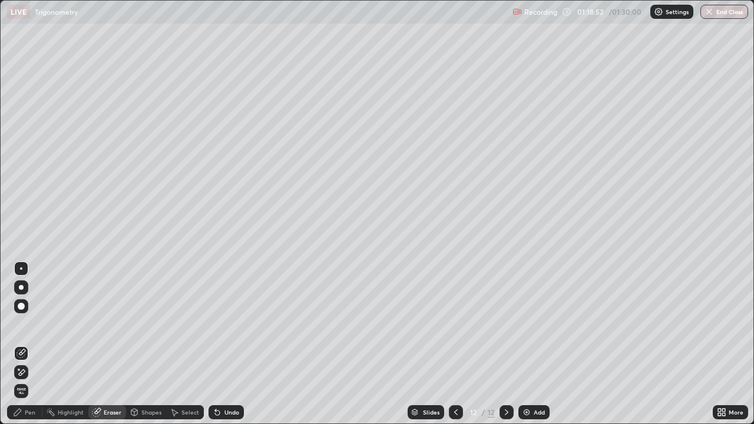
click at [24, 348] on div "Pen" at bounding box center [24, 412] width 35 height 14
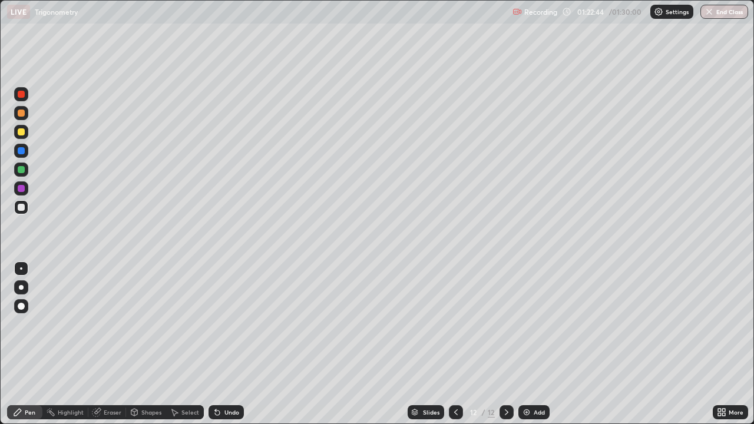
click at [536, 348] on div "Add" at bounding box center [533, 412] width 31 height 14
click at [24, 131] on div at bounding box center [21, 131] width 7 height 7
click at [26, 206] on div at bounding box center [21, 207] width 14 height 14
click at [229, 348] on div "Undo" at bounding box center [225, 412] width 35 height 14
click at [227, 348] on div "Undo" at bounding box center [231, 412] width 15 height 6
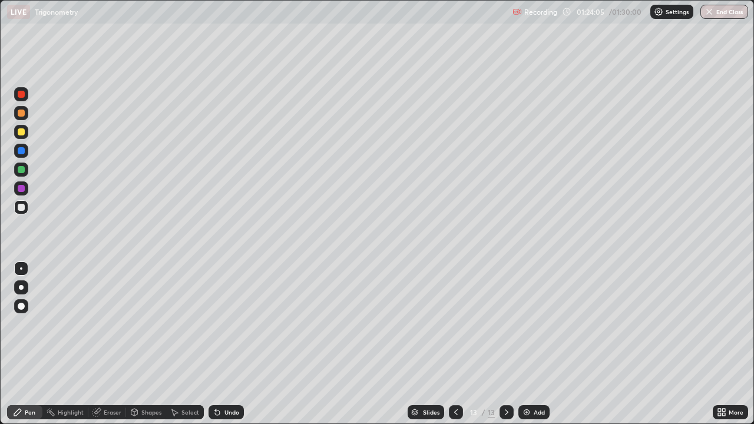
click at [230, 348] on div "Undo" at bounding box center [231, 412] width 15 height 6
click at [229, 348] on div "Undo" at bounding box center [231, 412] width 15 height 6
click at [223, 348] on div "Undo" at bounding box center [225, 412] width 35 height 14
click at [527, 348] on div "Add" at bounding box center [533, 412] width 31 height 14
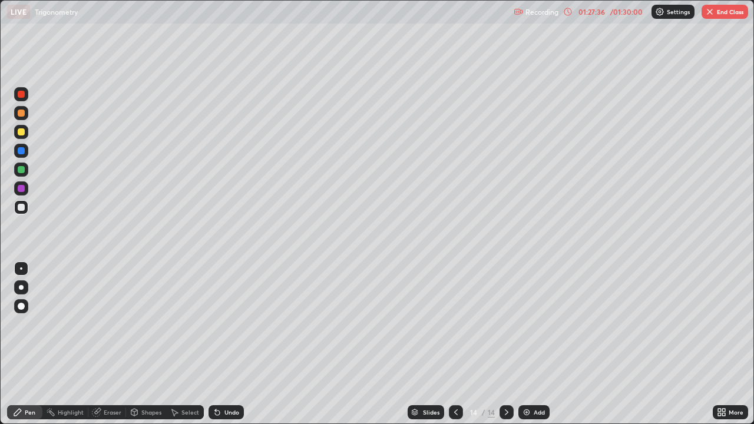
click at [157, 348] on div "Shapes" at bounding box center [151, 412] width 20 height 6
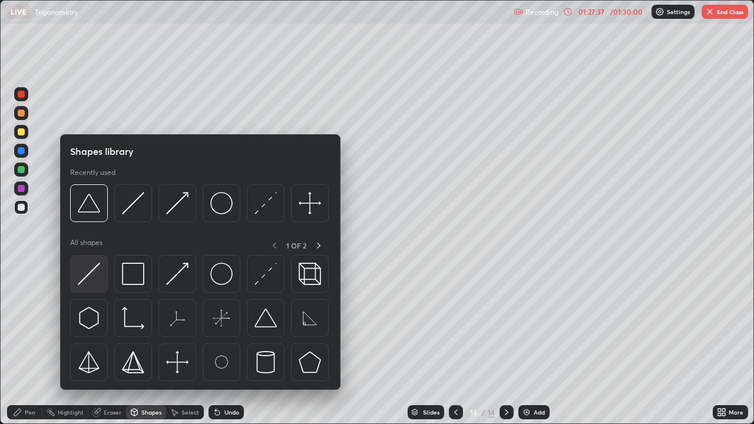
click at [96, 277] on img at bounding box center [89, 274] width 22 height 22
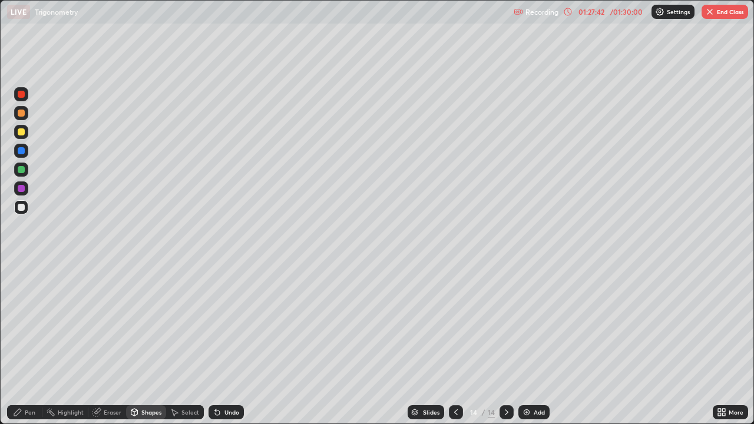
click at [231, 348] on div "Undo" at bounding box center [231, 412] width 15 height 6
click at [30, 348] on div "Pen" at bounding box center [30, 412] width 11 height 6
click at [27, 130] on div at bounding box center [21, 132] width 14 height 14
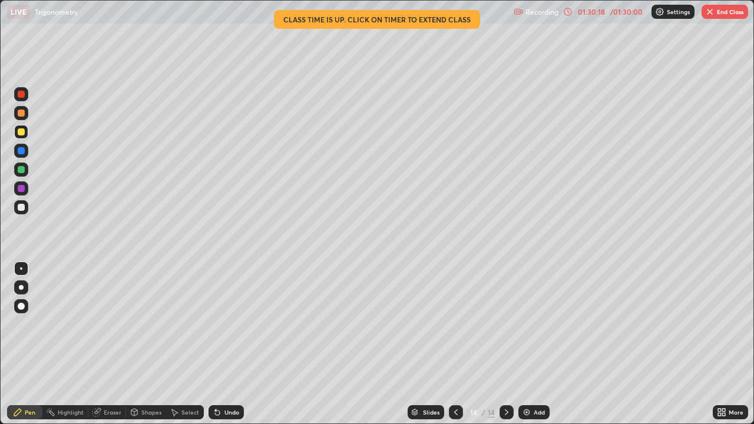
click at [23, 213] on div at bounding box center [21, 207] width 14 height 14
click at [22, 171] on div at bounding box center [21, 169] width 7 height 7
click at [231, 348] on div "Undo" at bounding box center [231, 412] width 15 height 6
click at [228, 348] on div "Undo" at bounding box center [225, 412] width 35 height 14
click at [226, 348] on div "Undo" at bounding box center [225, 412] width 35 height 14
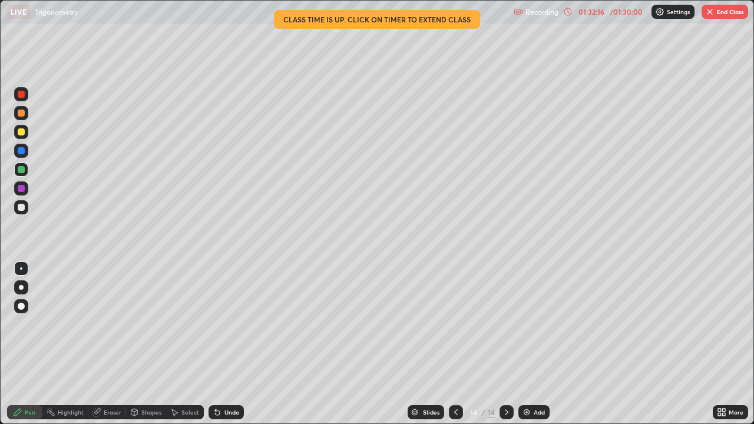
click at [558, 348] on div "Slides 14 / 14 Add" at bounding box center [478, 412] width 469 height 24
click at [535, 348] on div "Add" at bounding box center [538, 412] width 11 height 6
click at [455, 348] on icon at bounding box center [455, 411] width 9 height 9
click at [502, 348] on icon at bounding box center [506, 411] width 9 height 9
click at [111, 348] on div "Eraser" at bounding box center [113, 412] width 18 height 6
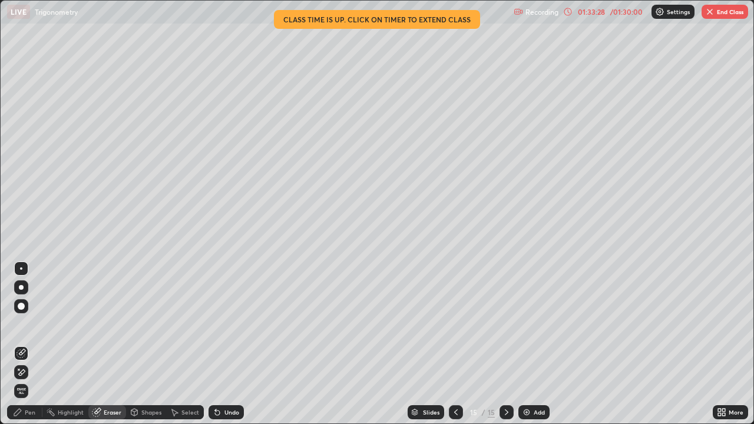
click at [24, 348] on div "Pen" at bounding box center [24, 412] width 35 height 14
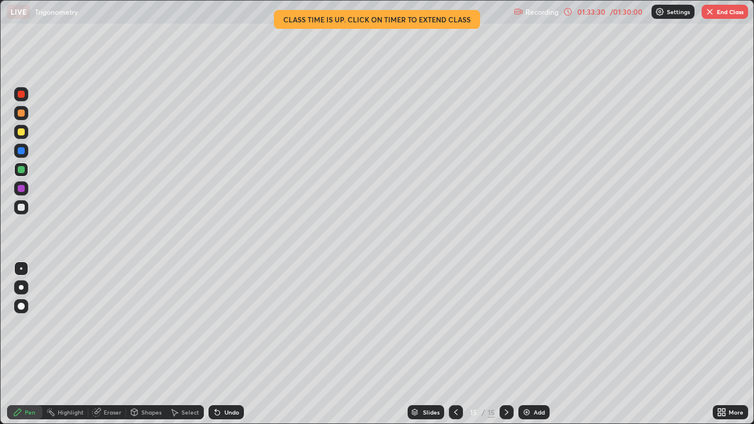
click at [111, 348] on div "Eraser" at bounding box center [113, 412] width 18 height 6
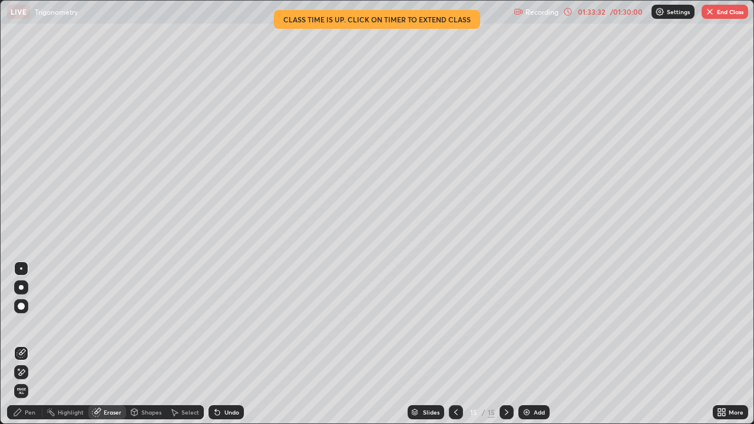
click at [25, 348] on div "Pen" at bounding box center [30, 412] width 11 height 6
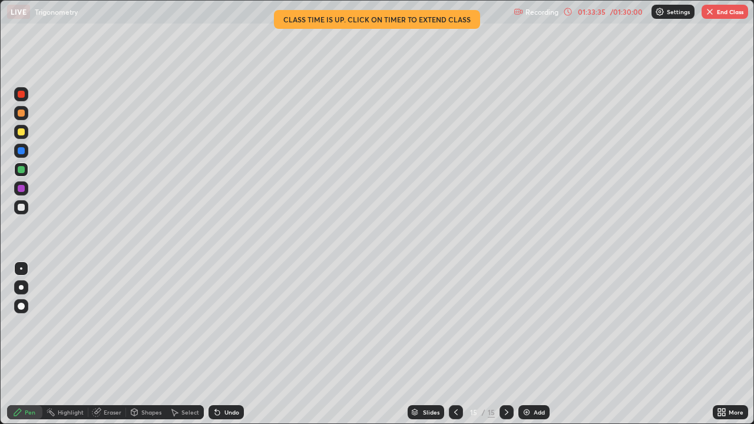
click at [452, 348] on icon at bounding box center [455, 411] width 9 height 9
click at [505, 348] on icon at bounding box center [506, 411] width 9 height 9
click at [459, 348] on icon at bounding box center [455, 411] width 9 height 9
click at [505, 348] on icon at bounding box center [506, 411] width 9 height 9
click at [624, 12] on div "/ 01:30:00" at bounding box center [626, 11] width 37 height 7
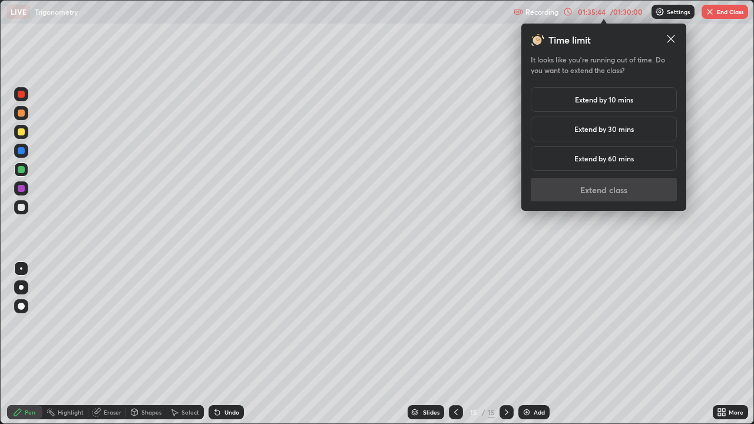
click at [588, 99] on h5 "Extend by 10 mins" at bounding box center [604, 99] width 58 height 11
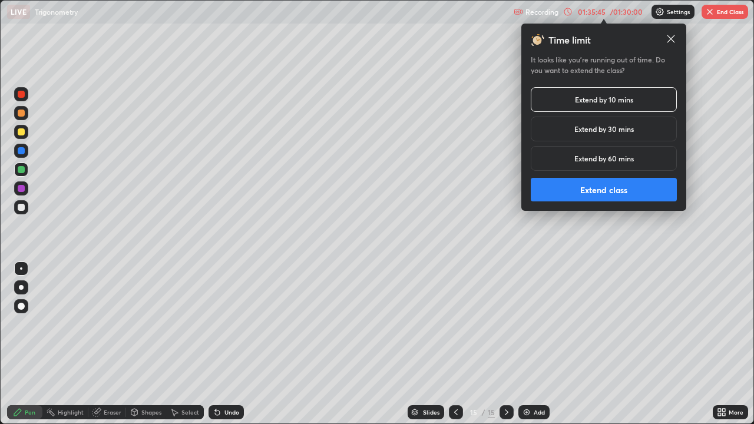
click at [608, 195] on button "Extend class" at bounding box center [603, 190] width 146 height 24
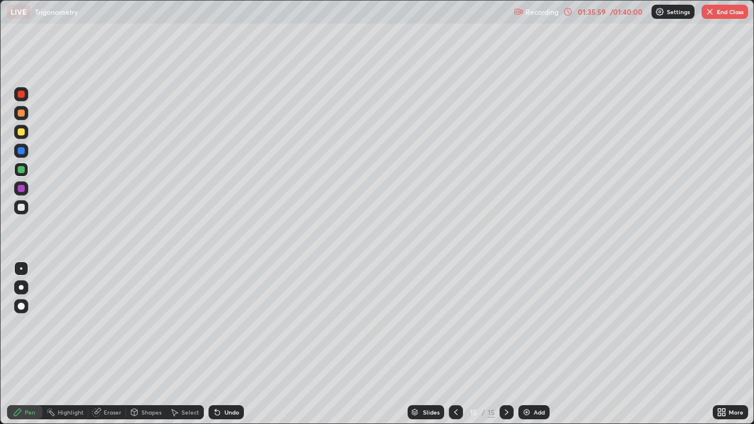
click at [735, 348] on div "More" at bounding box center [735, 412] width 15 height 6
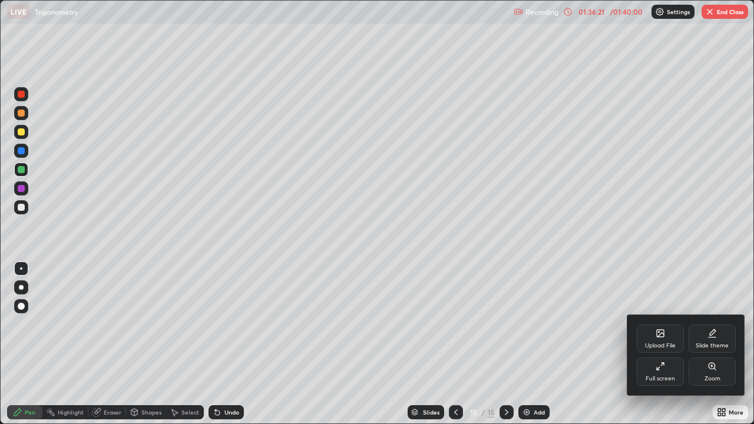
click at [667, 348] on div "Full screen" at bounding box center [659, 379] width 29 height 6
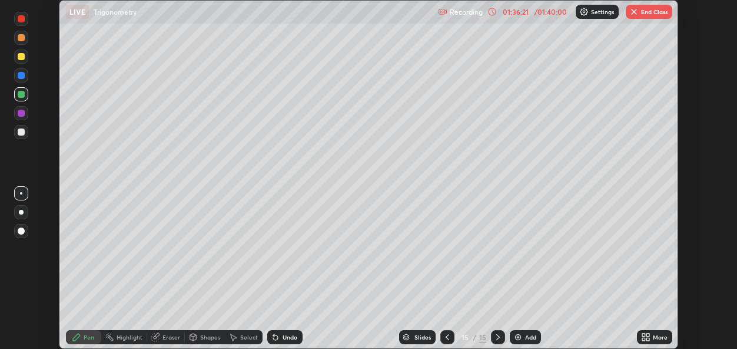
scroll to position [58527, 58139]
click at [653, 10] on button "End Class" at bounding box center [649, 12] width 47 height 14
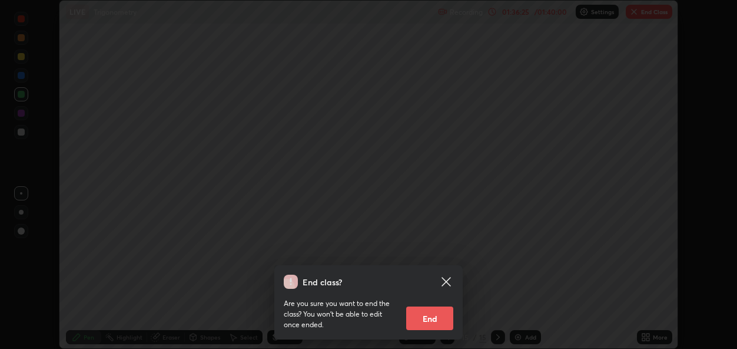
click at [435, 320] on button "End" at bounding box center [429, 318] width 47 height 24
